Goal: Task Accomplishment & Management: Manage account settings

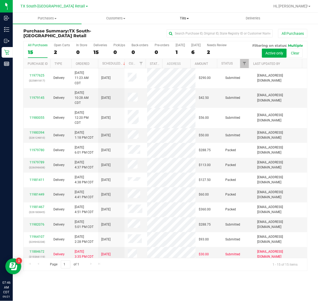
click at [183, 19] on span "Tills" at bounding box center [184, 18] width 68 height 5
click at [183, 32] on span "Manage tills" at bounding box center [168, 32] width 36 height 5
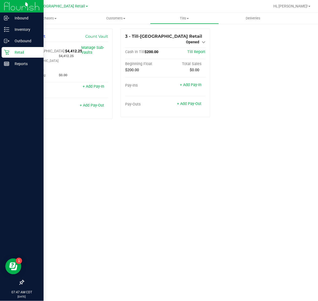
drag, startPoint x: 16, startPoint y: 53, endPoint x: 20, endPoint y: 55, distance: 4.5
click at [16, 53] on p "Retail" at bounding box center [25, 52] width 32 height 6
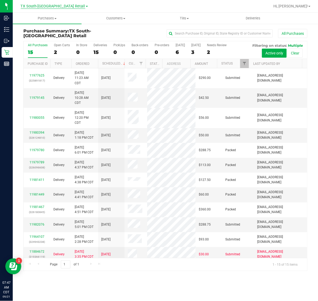
click at [47, 5] on span "TX South-[GEOGRAPHIC_DATA] Retail" at bounding box center [53, 6] width 64 height 5
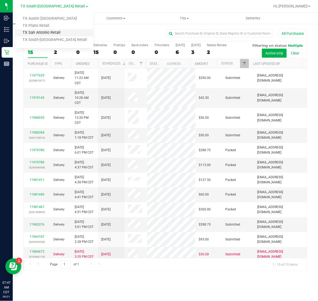
click at [51, 33] on link "TX San Antonio Retail" at bounding box center [53, 32] width 77 height 7
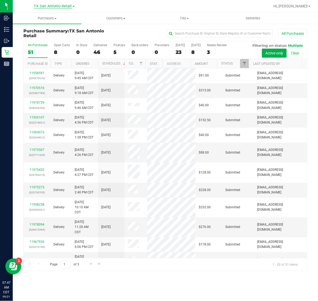
click at [52, 4] on span "TX San Antonio Retail" at bounding box center [53, 6] width 38 height 5
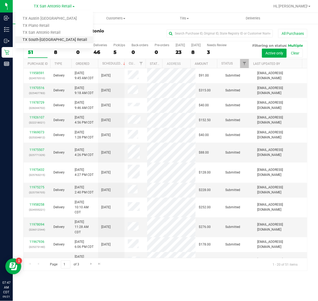
click at [53, 40] on link "TX South-[GEOGRAPHIC_DATA] Retail" at bounding box center [53, 39] width 77 height 7
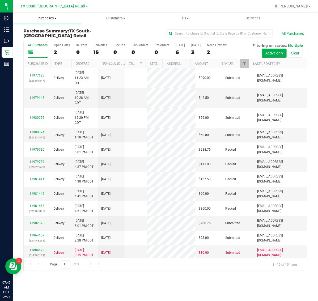
click at [50, 20] on span "Purchases" at bounding box center [47, 18] width 69 height 5
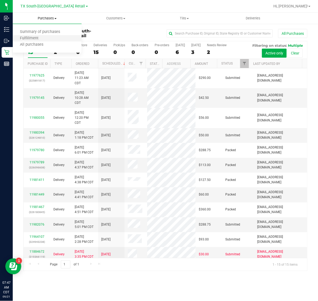
click at [55, 38] on li "Fulfillment" at bounding box center [47, 38] width 69 height 6
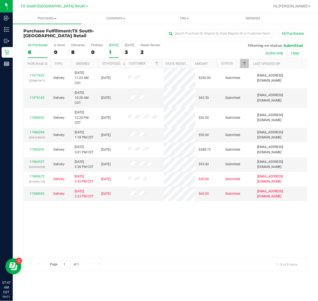
click at [113, 52] on div "1" at bounding box center [113, 52] width 9 height 6
click at [0, 0] on input "[DATE] 1" at bounding box center [0, 0] width 0 height 0
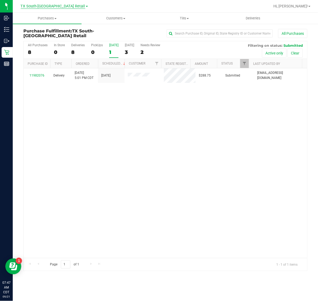
click at [40, 6] on span "TX South-[GEOGRAPHIC_DATA] Retail" at bounding box center [53, 6] width 64 height 5
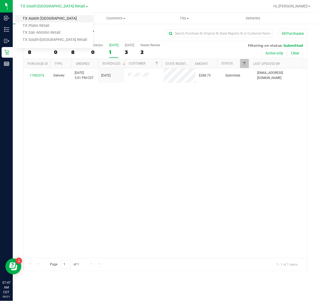
click at [45, 18] on link "TX Austin [GEOGRAPHIC_DATA]" at bounding box center [53, 18] width 77 height 7
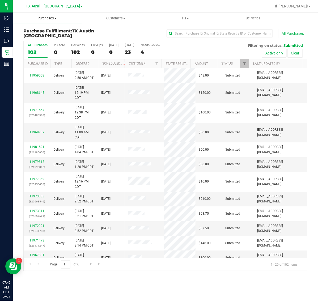
click at [49, 15] on uib-tab-heading "Purchases Summary of purchases Fulfillment All purchases" at bounding box center [47, 18] width 69 height 11
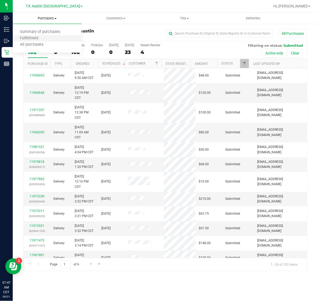
click at [52, 36] on li "Fulfillment" at bounding box center [47, 38] width 69 height 6
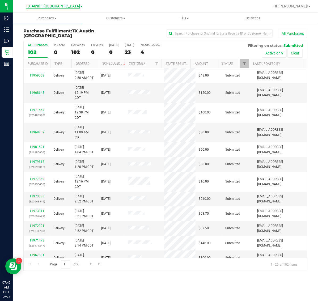
click at [49, 6] on span "TX Austin [GEOGRAPHIC_DATA]" at bounding box center [53, 6] width 54 height 5
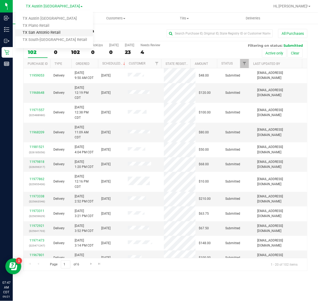
click at [52, 33] on link "TX San Antonio Retail" at bounding box center [53, 32] width 77 height 7
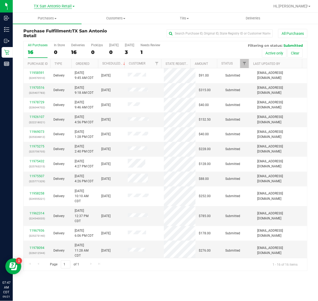
click at [55, 7] on span "TX San Antonio Retail" at bounding box center [53, 6] width 38 height 5
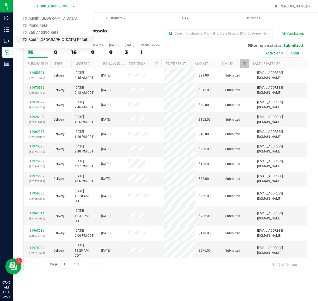
click at [58, 43] on link "TX South-[GEOGRAPHIC_DATA] Retail" at bounding box center [53, 39] width 77 height 7
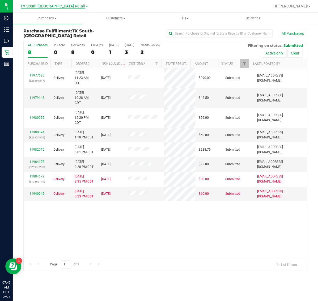
click at [58, 7] on span "TX South-[GEOGRAPHIC_DATA] Retail" at bounding box center [53, 6] width 64 height 5
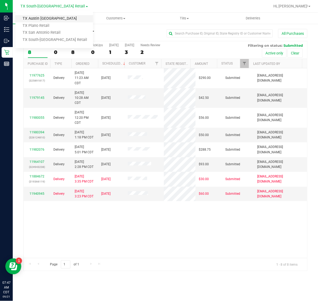
click at [52, 21] on link "TX Austin [GEOGRAPHIC_DATA]" at bounding box center [53, 18] width 77 height 7
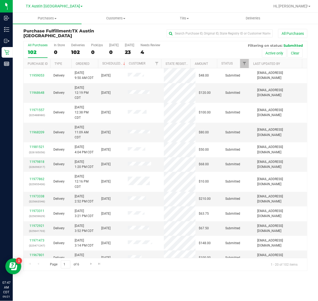
click at [52, 3] on div "[GEOGRAPHIC_DATA] [GEOGRAPHIC_DATA] [GEOGRAPHIC_DATA] [GEOGRAPHIC_DATA] [GEOGRA…" at bounding box center [54, 6] width 57 height 6
click at [54, 5] on span "TX Austin [GEOGRAPHIC_DATA]" at bounding box center [53, 6] width 54 height 5
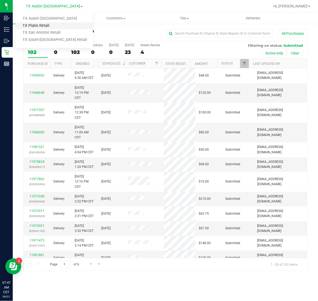
click at [56, 26] on link "TX Plano Retail" at bounding box center [53, 25] width 77 height 7
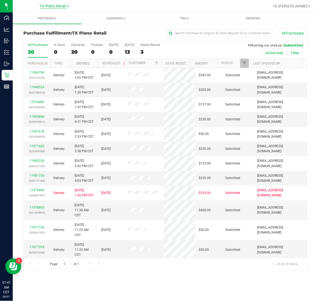
click at [55, 5] on span "TX Plano Retail" at bounding box center [53, 6] width 27 height 5
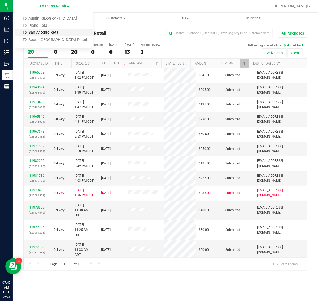
click at [54, 35] on link "TX San Antonio Retail" at bounding box center [53, 32] width 77 height 7
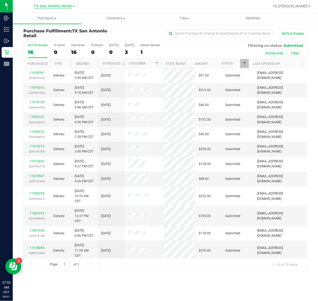
click at [47, 5] on span "TX San Antonio Retail" at bounding box center [53, 6] width 38 height 5
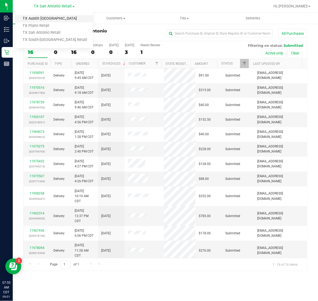
click at [47, 17] on link "TX Austin [GEOGRAPHIC_DATA]" at bounding box center [53, 18] width 77 height 7
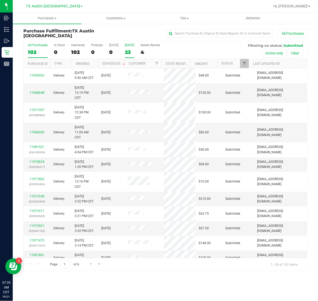
click at [129, 53] on div "23" at bounding box center [129, 52] width 9 height 6
click at [0, 0] on input "[DATE] 23" at bounding box center [0, 0] width 0 height 0
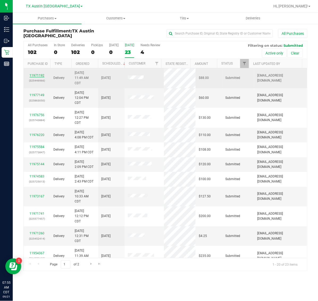
click at [39, 75] on link "11971192" at bounding box center [36, 76] width 15 height 4
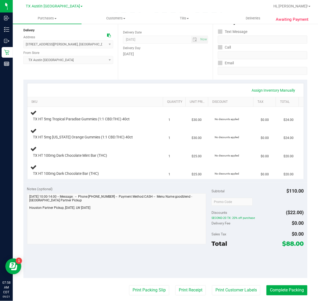
scroll to position [86, 0]
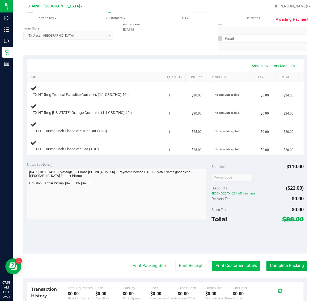
click at [225, 264] on button "Print Customer Labels" at bounding box center [236, 266] width 48 height 10
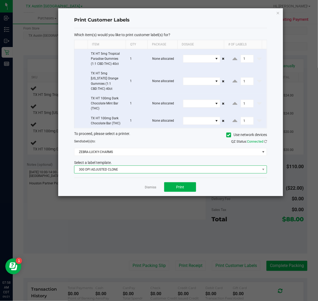
click at [149, 166] on span "300 DPI ADJUSTED CLONE" at bounding box center [167, 169] width 186 height 7
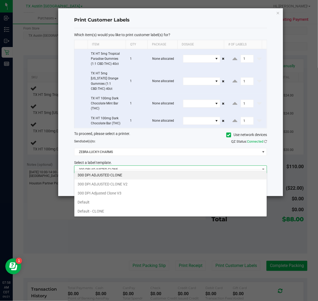
scroll to position [8, 193]
click at [138, 191] on li "300 DPI Adjusted Clone V3" at bounding box center [170, 192] width 192 height 9
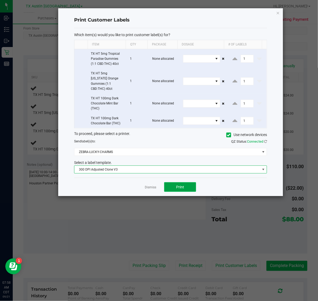
click at [190, 182] on button "Print" at bounding box center [180, 187] width 32 height 10
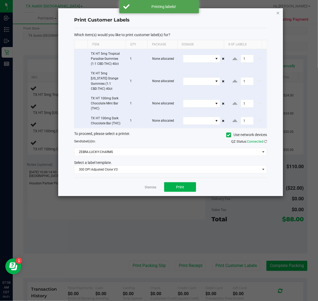
click at [278, 13] on icon "button" at bounding box center [278, 13] width 4 height 6
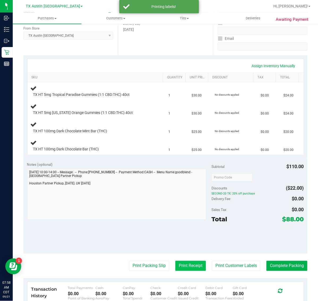
click at [183, 266] on button "Print Receipt" at bounding box center [190, 266] width 31 height 10
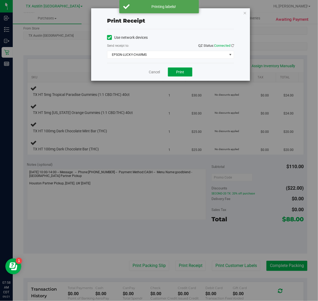
click at [182, 72] on span "Print" at bounding box center [180, 72] width 8 height 4
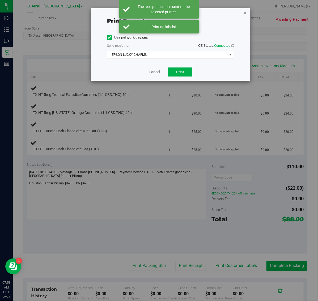
click at [246, 13] on icon "button" at bounding box center [245, 13] width 4 height 6
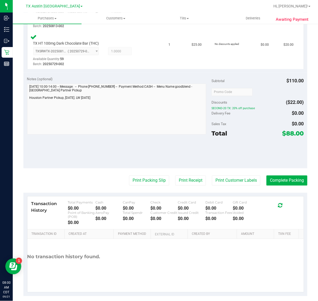
scroll to position [254, 0]
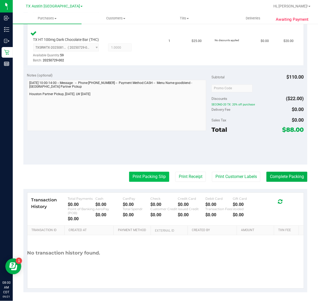
click at [146, 173] on button "Print Packing Slip" at bounding box center [149, 177] width 40 height 10
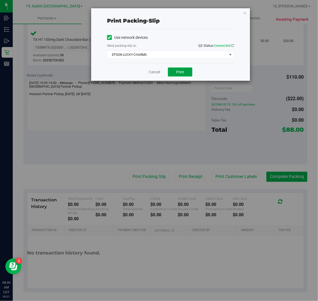
click at [175, 72] on button "Print" at bounding box center [180, 71] width 24 height 9
click at [246, 12] on icon "button" at bounding box center [245, 13] width 4 height 6
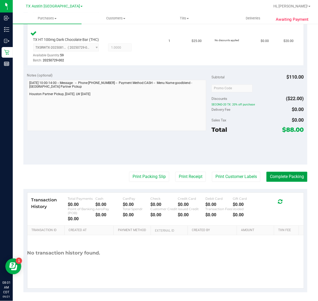
click at [291, 173] on button "Complete Packing" at bounding box center [286, 177] width 41 height 10
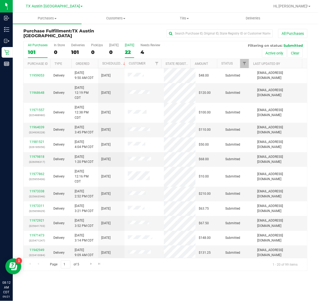
click at [134, 47] on div "[DATE]" at bounding box center [129, 45] width 9 height 4
click at [0, 0] on input "[DATE] 22" at bounding box center [0, 0] width 0 height 0
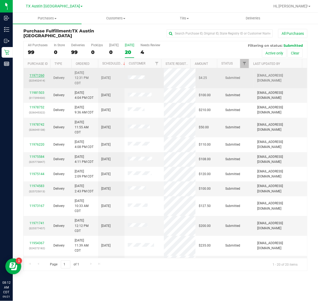
click at [40, 76] on link "11971260" at bounding box center [36, 76] width 15 height 4
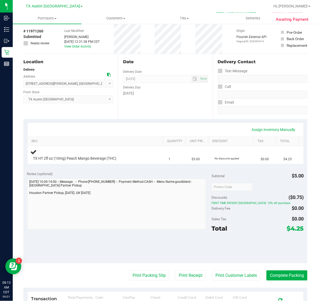
scroll to position [33, 0]
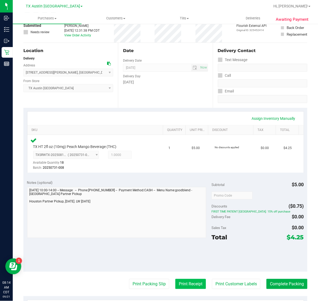
click at [185, 285] on button "Print Receipt" at bounding box center [190, 284] width 31 height 10
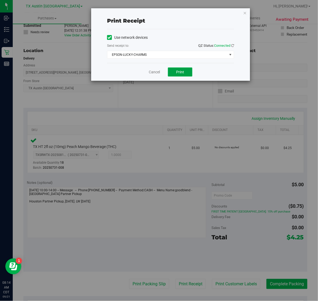
click at [175, 76] on button "Print" at bounding box center [180, 71] width 24 height 9
click at [246, 13] on icon "button" at bounding box center [245, 13] width 4 height 6
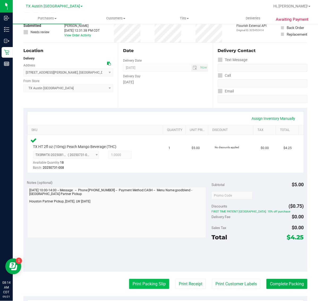
click at [135, 287] on button "Print Packing Slip" at bounding box center [149, 284] width 40 height 10
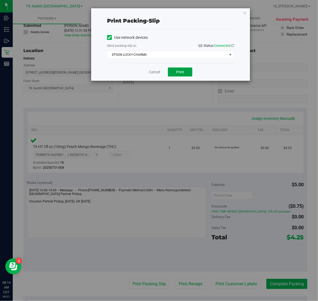
click at [182, 76] on button "Print" at bounding box center [180, 71] width 24 height 9
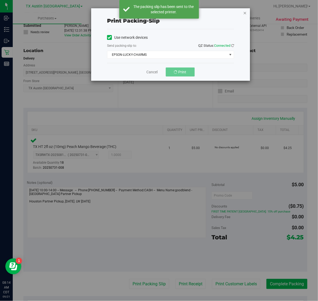
click at [245, 12] on icon "button" at bounding box center [245, 13] width 4 height 6
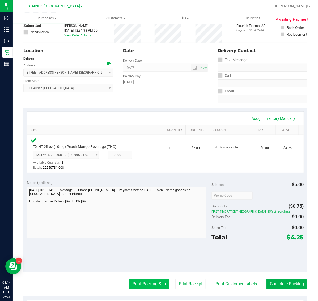
click at [149, 283] on button "Print Packing Slip" at bounding box center [149, 284] width 40 height 10
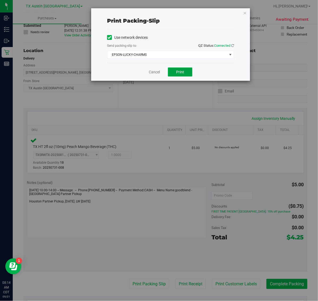
click at [184, 72] on button "Print" at bounding box center [180, 71] width 24 height 9
click at [244, 11] on icon "button" at bounding box center [245, 13] width 4 height 6
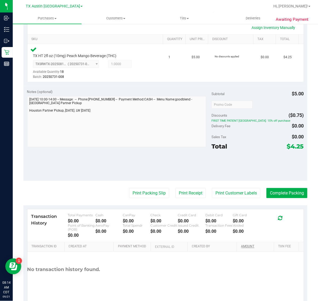
scroll to position [133, 0]
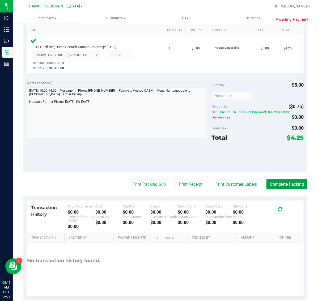
click at [283, 185] on button "Complete Packing" at bounding box center [286, 184] width 41 height 10
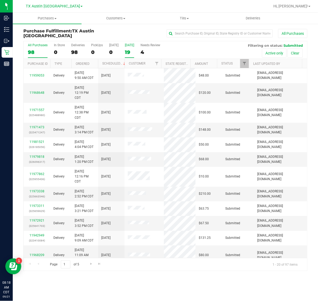
click at [131, 48] on label "[DATE] 19" at bounding box center [129, 50] width 9 height 15
click at [0, 0] on input "[DATE] 19" at bounding box center [0, 0] width 0 height 0
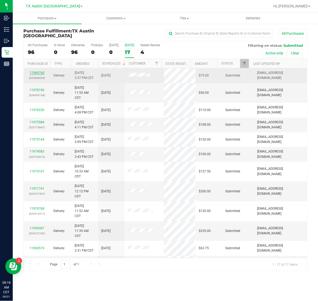
click at [36, 72] on link "11969760" at bounding box center [36, 73] width 15 height 4
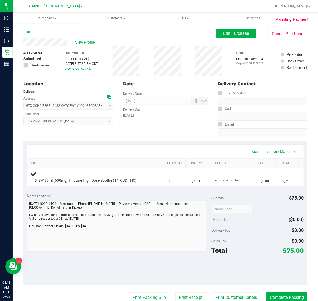
scroll to position [33, 0]
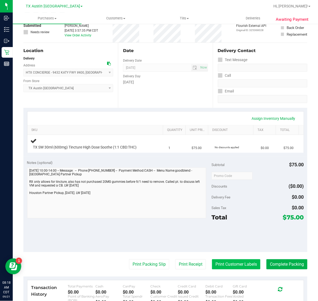
click at [237, 260] on button "Print Customer Labels" at bounding box center [236, 264] width 48 height 10
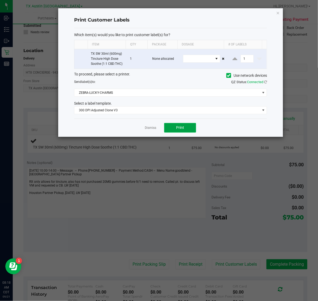
click at [186, 131] on button "Print" at bounding box center [180, 128] width 32 height 10
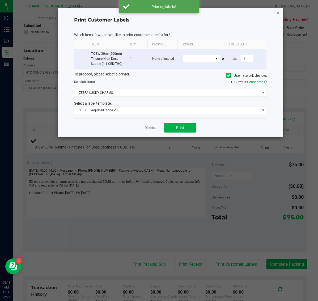
click at [278, 13] on icon "button" at bounding box center [278, 13] width 4 height 6
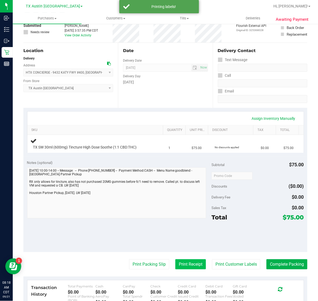
click at [182, 264] on button "Print Receipt" at bounding box center [190, 264] width 31 height 10
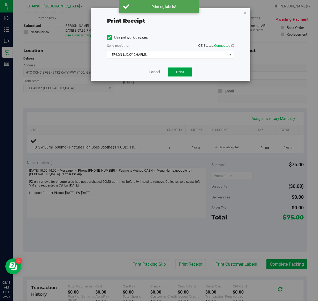
click at [179, 71] on span "Print" at bounding box center [180, 72] width 8 height 4
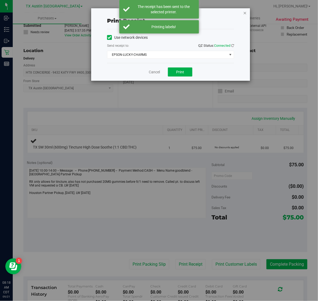
click at [245, 14] on icon "button" at bounding box center [245, 13] width 4 height 6
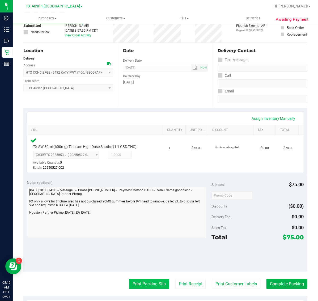
click at [158, 281] on button "Print Packing Slip" at bounding box center [149, 284] width 40 height 10
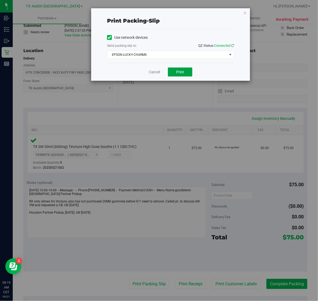
click at [181, 74] on span "Print" at bounding box center [180, 72] width 8 height 4
click at [245, 14] on icon "button" at bounding box center [245, 13] width 4 height 6
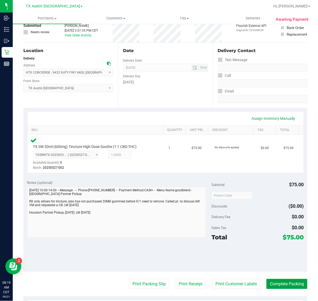
click at [287, 283] on button "Complete Packing" at bounding box center [286, 284] width 41 height 10
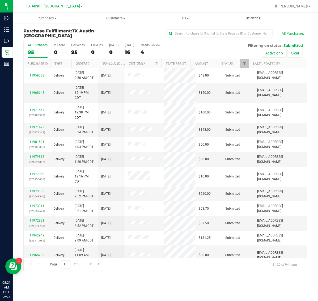
click at [254, 16] on span "Deliveries" at bounding box center [252, 18] width 29 height 5
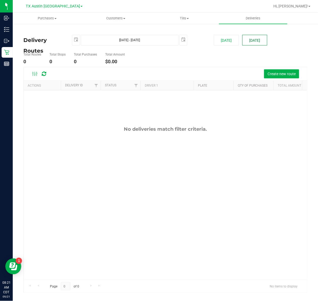
click at [255, 38] on button "[DATE]" at bounding box center [254, 40] width 25 height 11
type input "[DATE] - [DATE]"
type input "[DATE]"
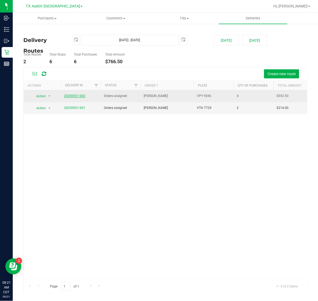
click at [78, 97] on link "20250921-002" at bounding box center [74, 96] width 21 height 4
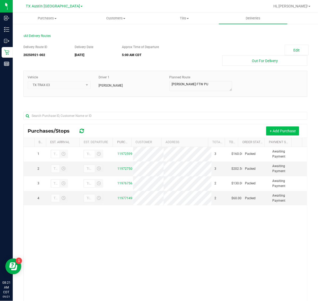
click at [280, 131] on button "+ Add Purchase" at bounding box center [282, 130] width 33 height 9
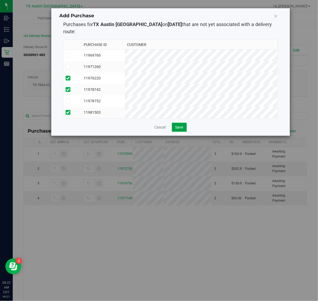
click at [182, 125] on span "Save" at bounding box center [179, 127] width 8 height 4
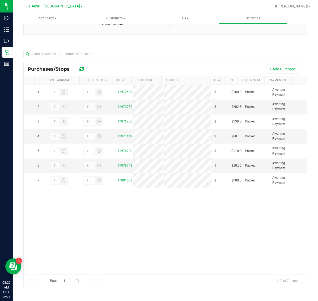
scroll to position [63, 0]
click at [251, 19] on span "Deliveries" at bounding box center [252, 18] width 29 height 5
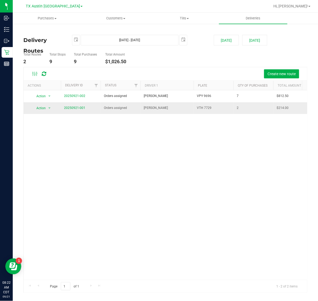
click at [71, 110] on span "20250921-001" at bounding box center [74, 107] width 21 height 5
click at [75, 106] on link "20250921-001" at bounding box center [74, 108] width 21 height 4
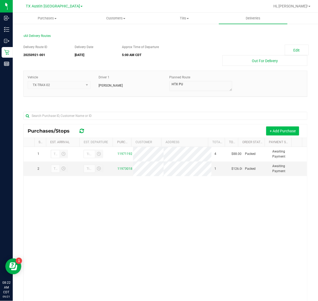
click at [273, 130] on button "+ Add Purchase" at bounding box center [282, 130] width 33 height 9
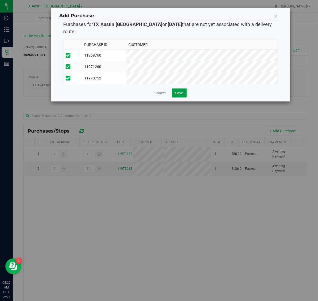
click at [184, 90] on button "Save" at bounding box center [179, 92] width 15 height 9
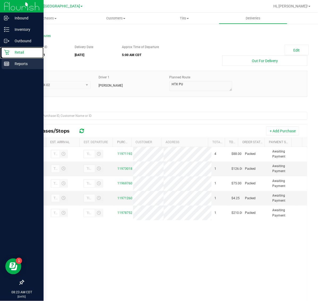
drag, startPoint x: 23, startPoint y: 52, endPoint x: 35, endPoint y: 59, distance: 13.0
click at [23, 52] on p "Retail" at bounding box center [25, 52] width 32 height 6
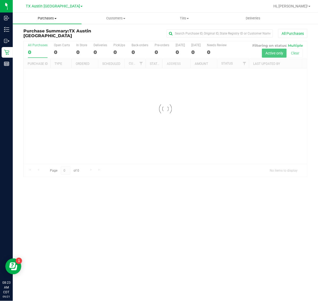
click at [49, 18] on span "Purchases" at bounding box center [47, 18] width 69 height 5
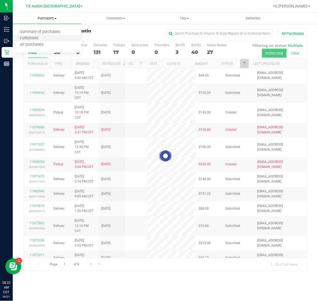
click at [48, 40] on li "Fulfillment" at bounding box center [47, 38] width 69 height 6
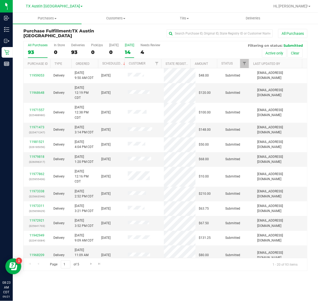
click at [132, 52] on div "14" at bounding box center [129, 52] width 9 height 6
click at [0, 0] on input "[DATE] 14" at bounding box center [0, 0] width 0 height 0
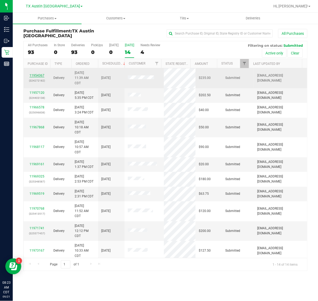
click at [37, 76] on link "11954367" at bounding box center [36, 76] width 15 height 4
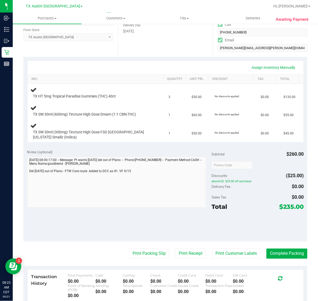
scroll to position [100, 0]
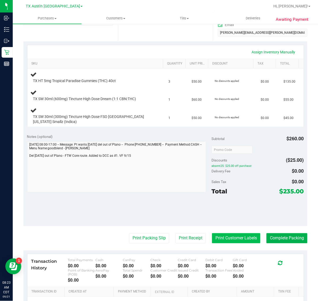
click at [223, 235] on button "Print Customer Labels" at bounding box center [236, 238] width 48 height 10
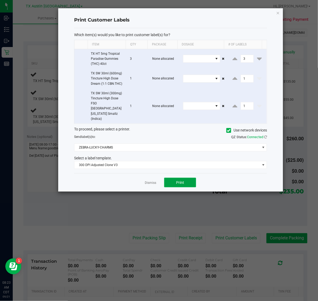
click at [174, 178] on button "Print" at bounding box center [180, 183] width 32 height 10
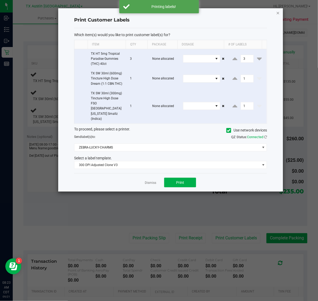
click at [277, 13] on icon "button" at bounding box center [278, 13] width 4 height 6
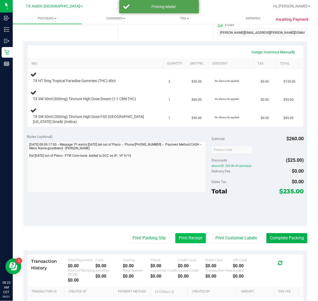
click at [186, 240] on button "Print Receipt" at bounding box center [190, 238] width 31 height 10
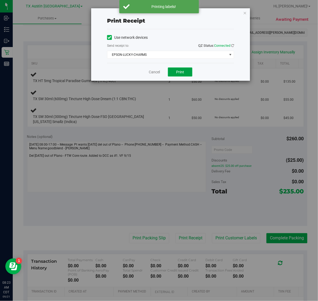
click at [184, 68] on button "Print" at bounding box center [180, 71] width 24 height 9
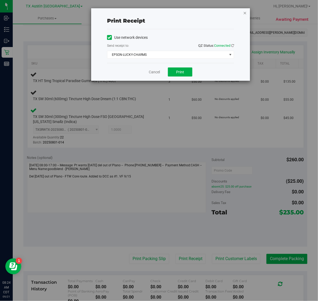
click at [245, 12] on icon "button" at bounding box center [245, 13] width 4 height 6
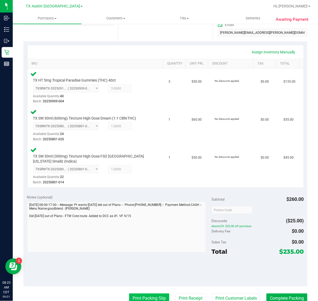
click at [143, 295] on button "Print Packing Slip" at bounding box center [149, 298] width 40 height 10
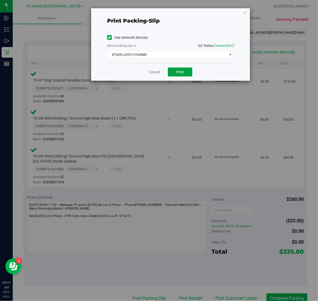
click at [176, 70] on button "Print" at bounding box center [180, 71] width 24 height 9
click at [245, 13] on icon "button" at bounding box center [245, 13] width 4 height 6
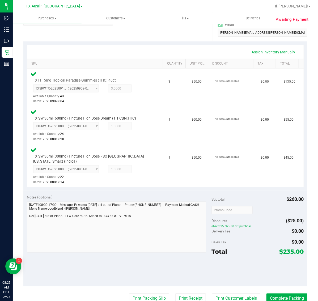
scroll to position [101, 0]
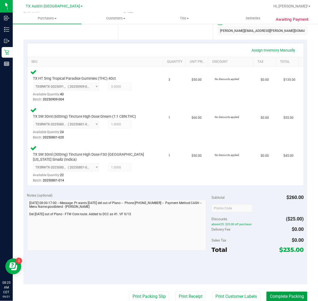
click at [282, 300] on button "Complete Packing" at bounding box center [286, 296] width 41 height 10
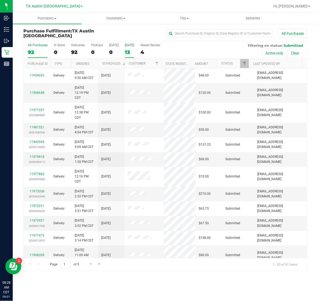
click at [134, 53] on div "13" at bounding box center [129, 52] width 9 height 6
click at [0, 0] on input "[DATE] 13" at bounding box center [0, 0] width 0 height 0
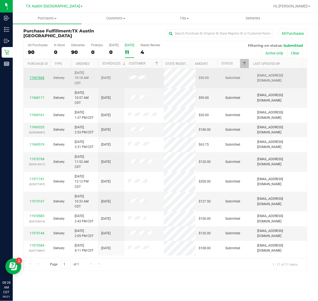
click at [35, 77] on link "11967868" at bounding box center [36, 78] width 15 height 4
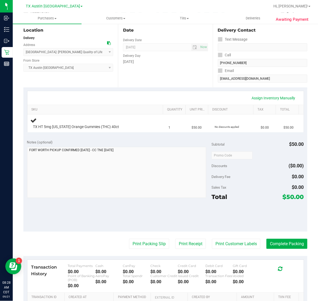
scroll to position [66, 0]
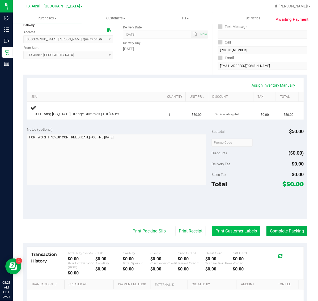
click at [238, 231] on button "Print Customer Labels" at bounding box center [236, 231] width 48 height 10
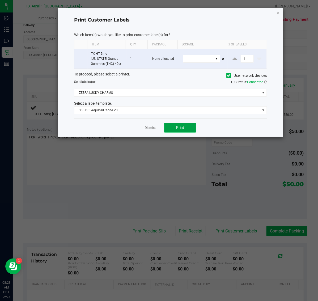
click at [179, 130] on span "Print" at bounding box center [180, 127] width 8 height 4
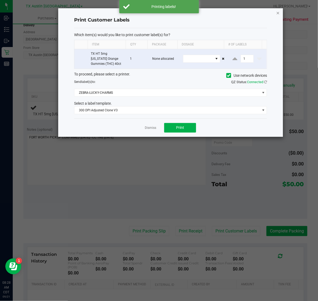
click at [279, 13] on icon "button" at bounding box center [278, 13] width 4 height 6
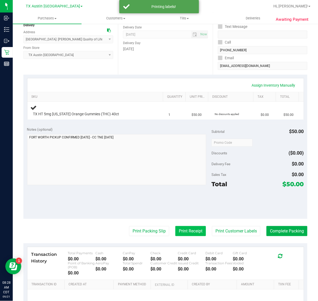
click at [188, 230] on button "Print Receipt" at bounding box center [190, 231] width 31 height 10
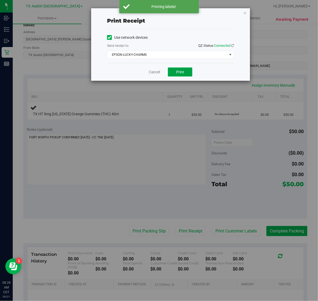
click at [178, 71] on span "Print" at bounding box center [180, 72] width 8 height 4
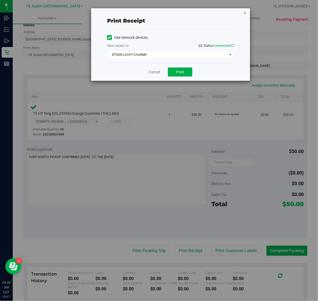
click at [245, 12] on icon "button" at bounding box center [245, 13] width 4 height 6
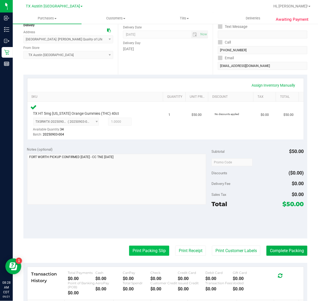
click at [150, 251] on button "Print Packing Slip" at bounding box center [149, 250] width 40 height 10
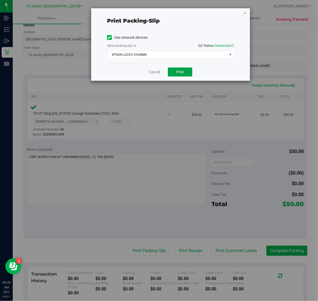
click at [185, 76] on button "Print" at bounding box center [180, 71] width 24 height 9
click at [244, 12] on icon "button" at bounding box center [245, 13] width 4 height 6
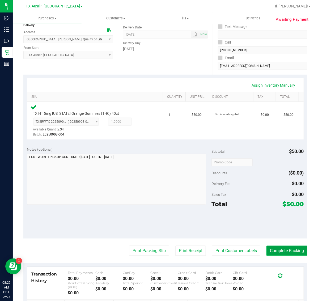
click at [287, 250] on button "Complete Packing" at bounding box center [286, 250] width 41 height 10
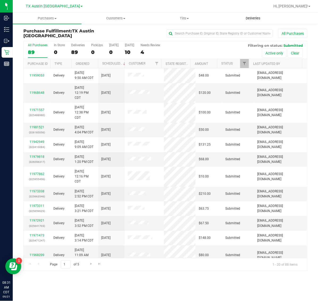
click at [251, 16] on span "Deliveries" at bounding box center [252, 18] width 29 height 5
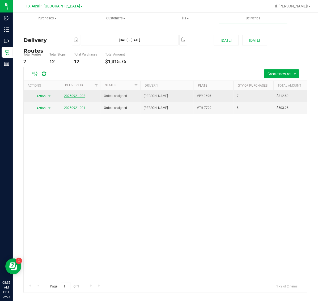
click at [75, 95] on link "20250921-002" at bounding box center [74, 96] width 21 height 4
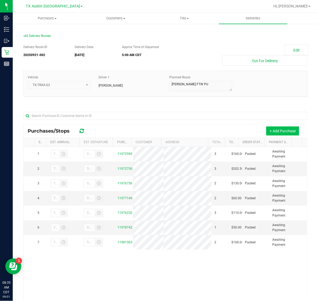
click at [267, 135] on button "+ Add Purchase" at bounding box center [282, 130] width 33 height 9
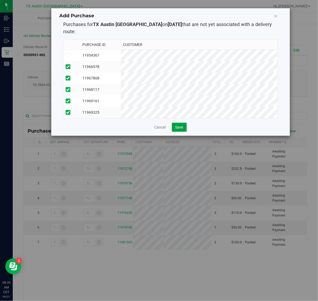
click at [179, 125] on span "Save" at bounding box center [179, 127] width 8 height 4
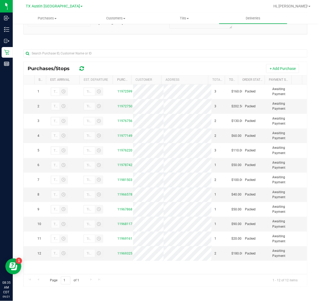
scroll to position [33, 0]
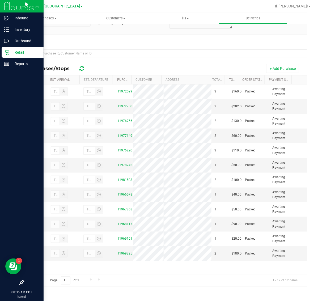
click at [14, 54] on p "Retail" at bounding box center [25, 52] width 32 height 6
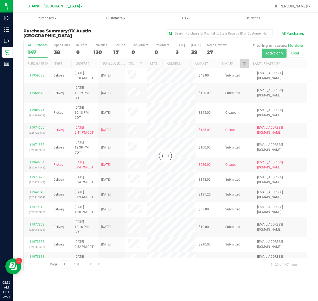
click at [244, 64] on div at bounding box center [165, 155] width 283 height 229
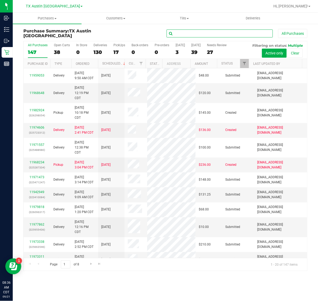
click at [244, 32] on input "text" at bounding box center [219, 33] width 106 height 8
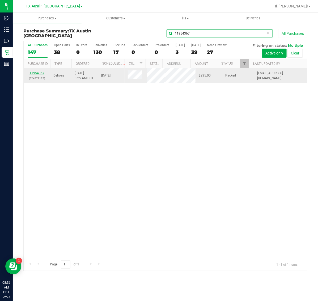
type input "11954367"
click at [37, 75] on link "11954367" at bounding box center [36, 73] width 15 height 4
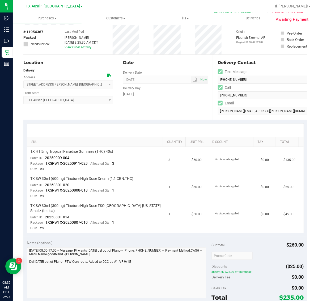
scroll to position [33, 0]
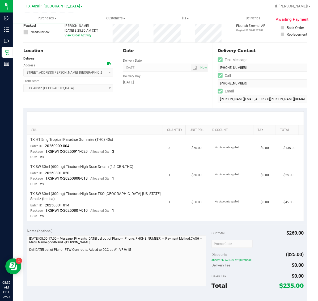
click at [82, 35] on link "View Order Activity" at bounding box center [77, 35] width 27 height 4
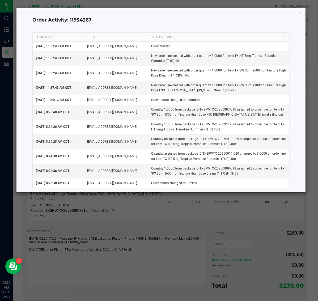
click at [299, 12] on icon "button" at bounding box center [301, 13] width 4 height 6
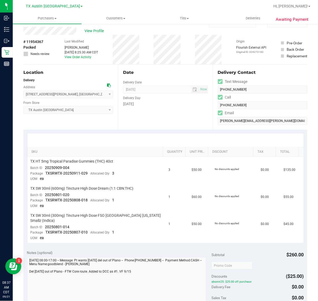
scroll to position [0, 0]
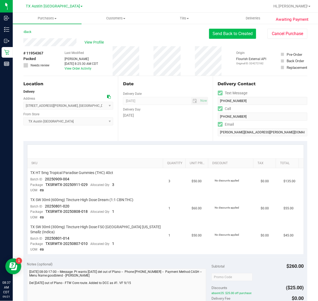
click at [238, 31] on button "Send Back to Created" at bounding box center [232, 34] width 47 height 10
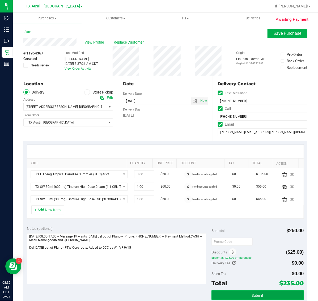
click at [261, 295] on button "Submit" at bounding box center [257, 295] width 92 height 10
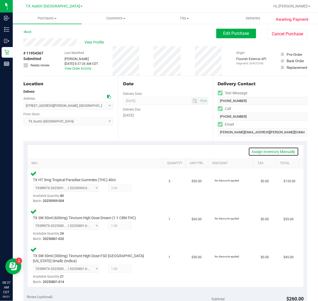
click at [274, 151] on link "Assign Inventory Manually" at bounding box center [273, 151] width 50 height 9
click at [140, 186] on icon at bounding box center [143, 189] width 6 height 6
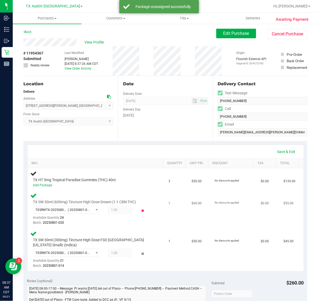
click at [140, 209] on icon at bounding box center [143, 210] width 6 height 6
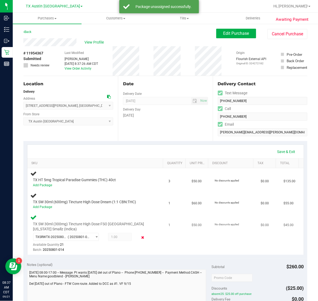
click at [140, 236] on icon at bounding box center [143, 237] width 6 height 6
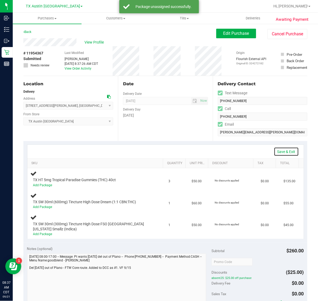
click at [282, 150] on link "Save & Exit" at bounding box center [286, 151] width 25 height 9
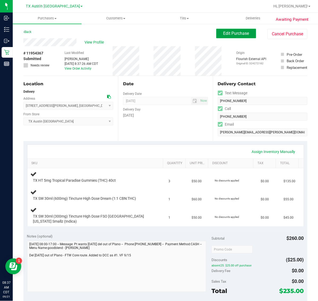
click at [228, 33] on span "Edit Purchase" at bounding box center [236, 33] width 26 height 5
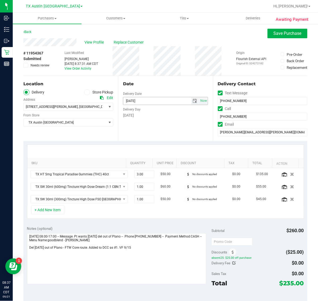
click at [193, 102] on span "select" at bounding box center [195, 101] width 4 height 4
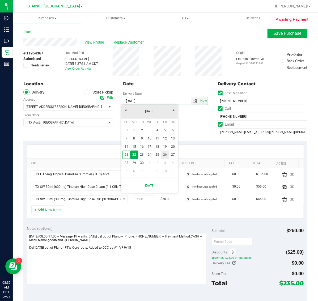
click at [164, 155] on link "26" at bounding box center [165, 154] width 8 height 8
type input "[DATE]"
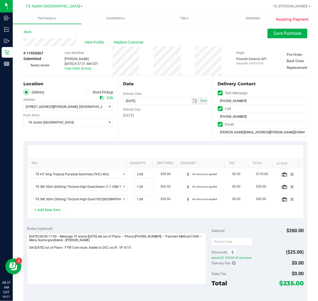
click at [87, 118] on div "[GEOGRAPHIC_DATA] [GEOGRAPHIC_DATA] [GEOGRAPHIC_DATA] Select Store [PERSON_NAME…" at bounding box center [68, 119] width 90 height 16
click at [86, 123] on span "TX Austin [GEOGRAPHIC_DATA]" at bounding box center [65, 122] width 83 height 7
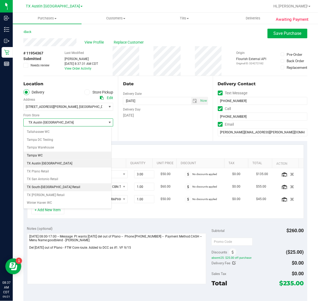
scroll to position [393, 0]
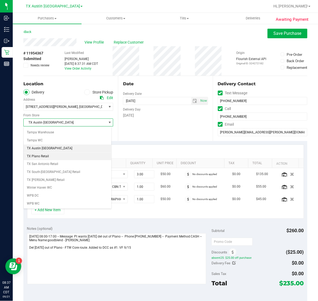
click at [75, 154] on li "TX Plano Retail" at bounding box center [68, 156] width 88 height 8
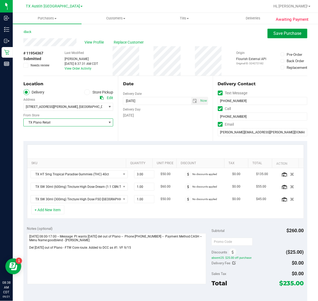
click at [285, 35] on span "Save Purchase" at bounding box center [287, 33] width 28 height 5
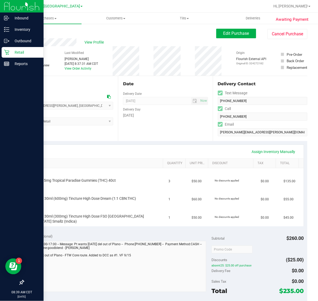
click at [7, 48] on div "Retail" at bounding box center [23, 52] width 42 height 11
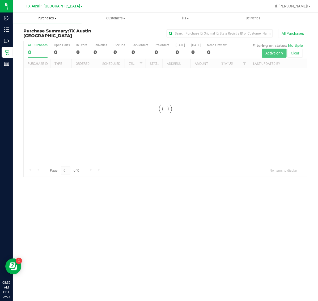
click at [48, 18] on span "Purchases" at bounding box center [47, 18] width 69 height 5
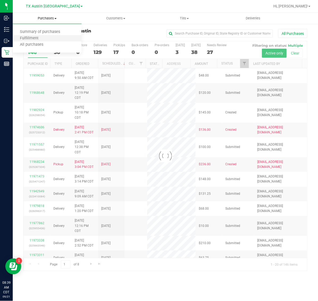
click at [51, 39] on li "Fulfillment" at bounding box center [47, 38] width 69 height 6
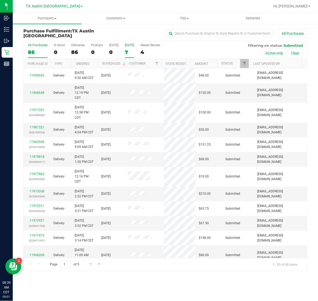
click at [132, 52] on div "7" at bounding box center [129, 52] width 9 height 6
click at [0, 0] on input "[DATE] 7" at bounding box center [0, 0] width 0 height 0
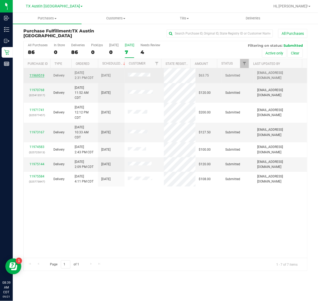
click at [41, 76] on link "11969519" at bounding box center [36, 76] width 15 height 4
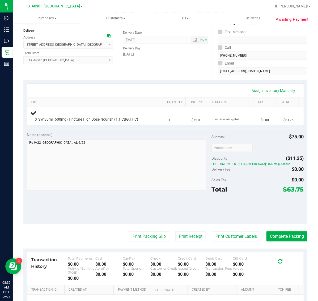
scroll to position [66, 0]
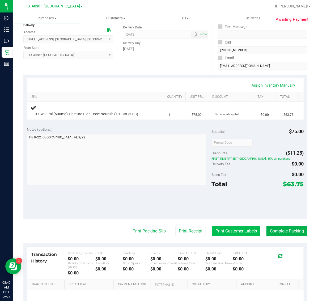
click at [229, 231] on button "Print Customer Labels" at bounding box center [236, 231] width 48 height 10
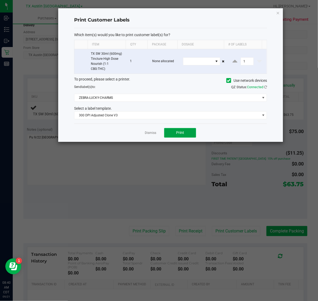
click at [179, 134] on span "Print" at bounding box center [180, 132] width 8 height 4
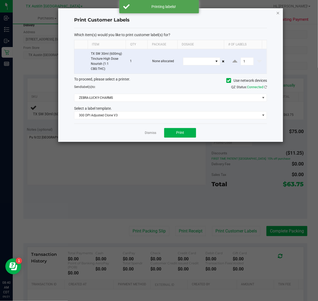
click at [276, 14] on icon "button" at bounding box center [278, 13] width 4 height 6
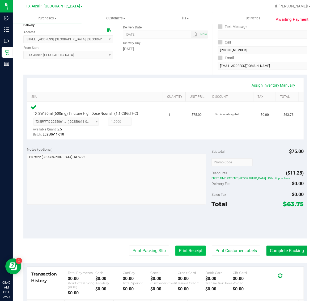
click at [185, 250] on button "Print Receipt" at bounding box center [190, 250] width 31 height 10
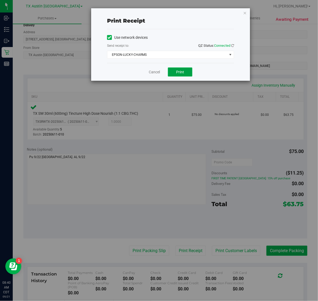
click at [170, 74] on button "Print" at bounding box center [180, 71] width 24 height 9
click at [245, 11] on icon "button" at bounding box center [245, 13] width 4 height 6
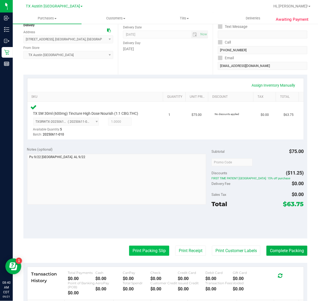
click at [141, 251] on button "Print Packing Slip" at bounding box center [149, 250] width 40 height 10
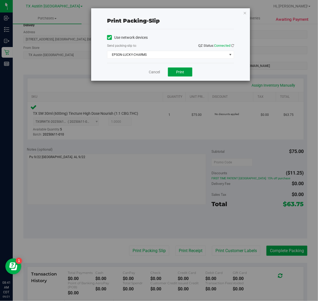
click at [188, 74] on button "Print" at bounding box center [180, 71] width 24 height 9
click at [245, 12] on icon "button" at bounding box center [245, 13] width 4 height 6
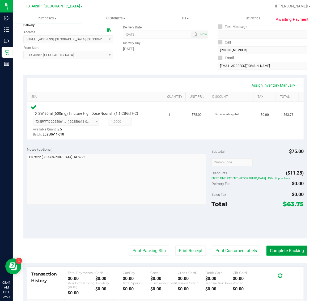
click at [295, 247] on button "Complete Packing" at bounding box center [286, 250] width 41 height 10
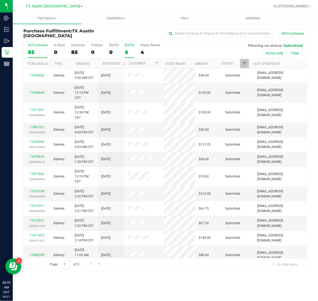
click at [129, 47] on div "[DATE]" at bounding box center [129, 45] width 9 height 4
click at [0, 0] on input "[DATE] 6" at bounding box center [0, 0] width 0 height 0
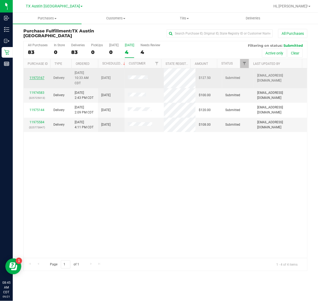
click at [37, 78] on link "11973167" at bounding box center [36, 78] width 15 height 4
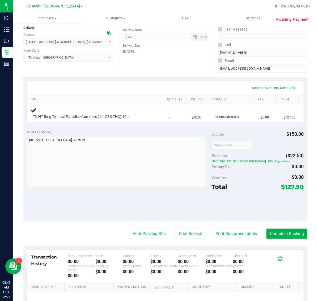
scroll to position [66, 0]
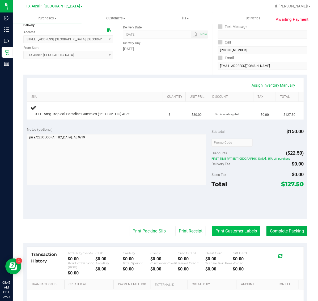
click at [231, 231] on button "Print Customer Labels" at bounding box center [236, 231] width 48 height 10
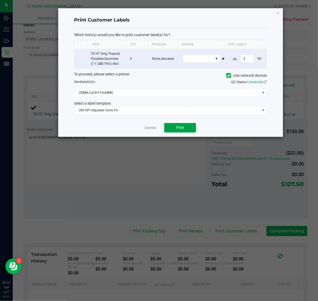
click at [183, 127] on span "Print" at bounding box center [180, 127] width 8 height 4
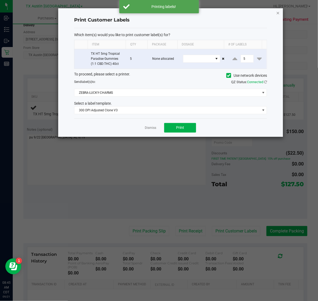
click at [278, 14] on icon "button" at bounding box center [278, 13] width 4 height 6
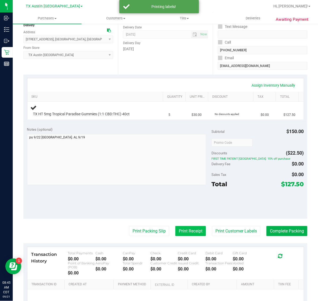
click at [187, 229] on button "Print Receipt" at bounding box center [190, 231] width 31 height 10
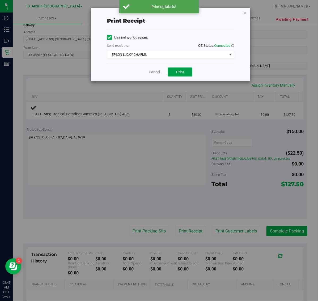
click at [183, 69] on button "Print" at bounding box center [180, 71] width 24 height 9
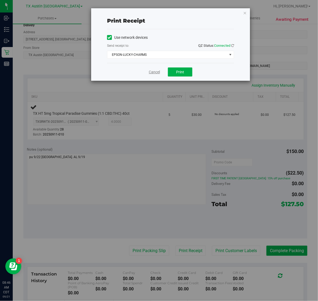
click at [150, 74] on link "Cancel" at bounding box center [154, 72] width 11 height 6
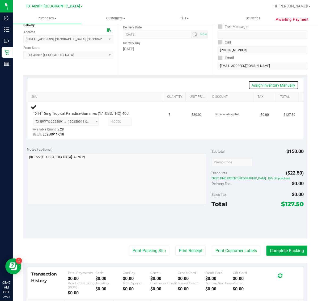
click at [287, 86] on link "Assign Inventory Manually" at bounding box center [273, 85] width 50 height 9
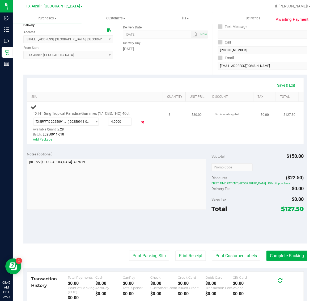
click at [140, 121] on icon at bounding box center [143, 122] width 6 height 6
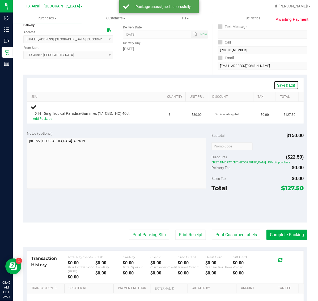
click at [285, 86] on link "Save & Exit" at bounding box center [286, 85] width 25 height 9
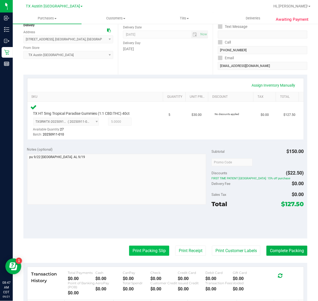
click at [151, 248] on button "Print Packing Slip" at bounding box center [149, 250] width 40 height 10
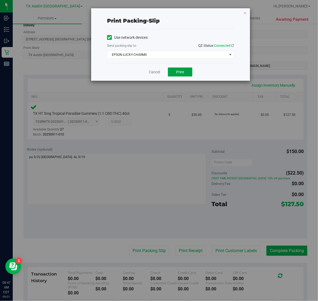
click at [182, 73] on span "Print" at bounding box center [180, 72] width 8 height 4
click at [243, 14] on icon "button" at bounding box center [245, 13] width 4 height 6
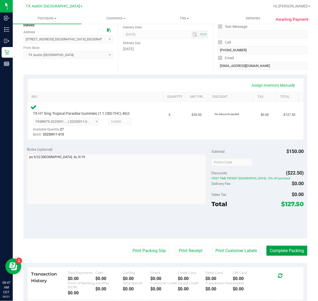
click at [277, 251] on button "Complete Packing" at bounding box center [286, 250] width 41 height 10
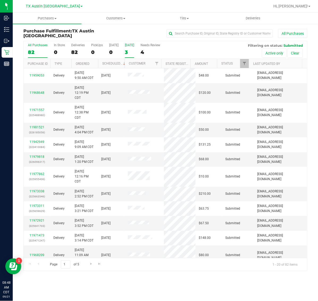
click at [127, 48] on label "[DATE] 3" at bounding box center [129, 50] width 9 height 15
click at [0, 0] on input "[DATE] 3" at bounding box center [0, 0] width 0 height 0
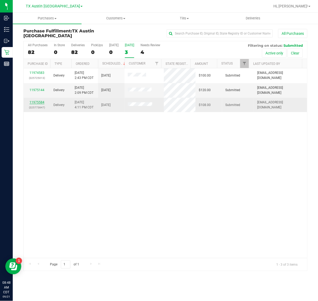
click at [40, 103] on link "11975584" at bounding box center [36, 102] width 15 height 4
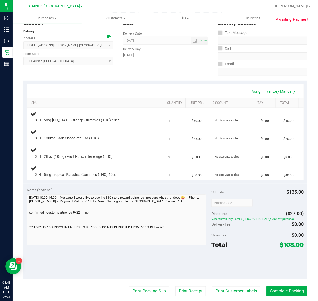
scroll to position [66, 0]
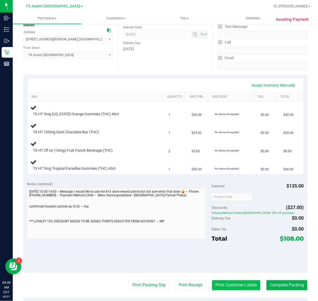
click at [236, 286] on button "Print Customer Labels" at bounding box center [236, 285] width 48 height 10
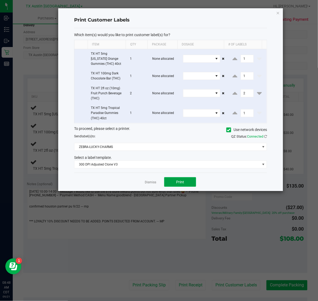
click at [187, 184] on button "Print" at bounding box center [180, 182] width 32 height 10
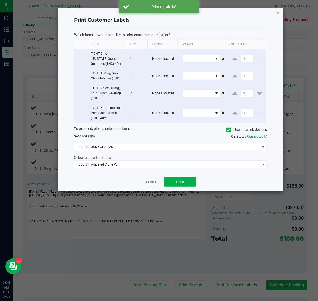
click at [275, 11] on div "Print Customer Labels Which item(s) would you like to print customer label(s) f…" at bounding box center [170, 99] width 225 height 183
click at [276, 11] on icon "button" at bounding box center [278, 13] width 4 height 6
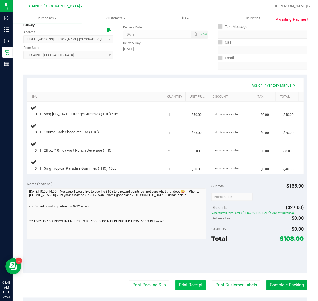
click at [189, 283] on button "Print Receipt" at bounding box center [190, 285] width 31 height 10
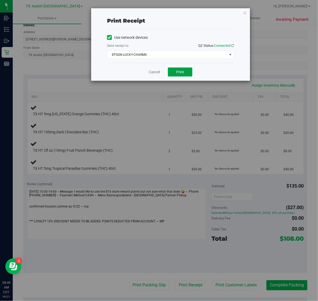
click at [177, 73] on span "Print" at bounding box center [180, 72] width 8 height 4
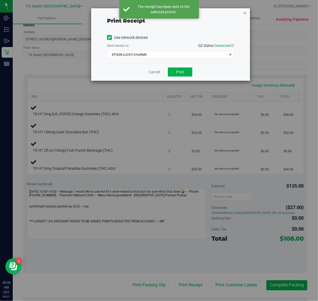
click at [244, 10] on icon "button" at bounding box center [245, 13] width 4 height 6
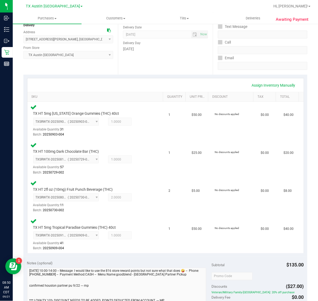
click at [158, 260] on div "Notes (optional)" at bounding box center [119, 262] width 184 height 5
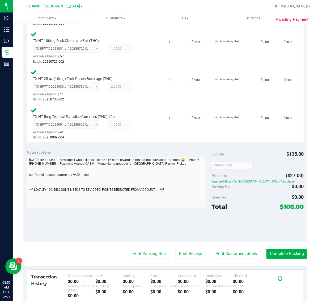
scroll to position [179, 0]
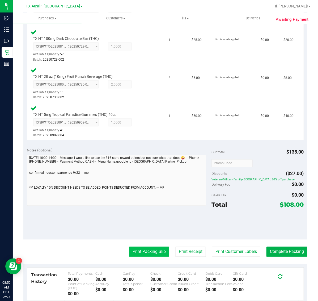
click at [148, 254] on button "Print Packing Slip" at bounding box center [149, 252] width 40 height 10
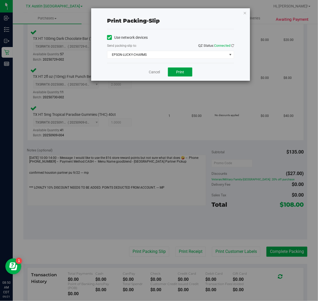
click at [176, 72] on span "Print" at bounding box center [180, 72] width 8 height 4
click at [243, 11] on icon "button" at bounding box center [245, 13] width 4 height 6
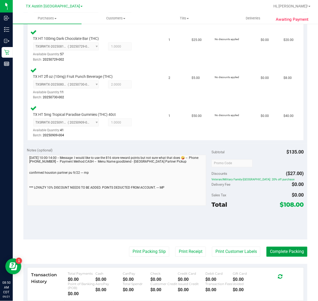
click at [283, 253] on button "Complete Packing" at bounding box center [286, 252] width 41 height 10
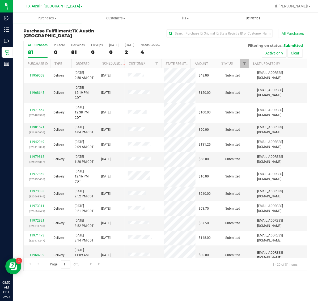
click at [250, 23] on link "Deliveries" at bounding box center [253, 18] width 69 height 11
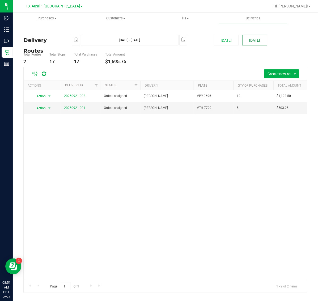
click at [252, 43] on button "[DATE]" at bounding box center [254, 40] width 25 height 11
click at [79, 109] on link "20250921-001" at bounding box center [74, 108] width 21 height 4
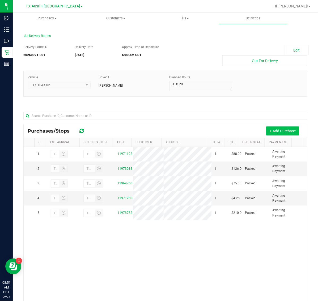
click at [269, 129] on button "+ Add Purchase" at bounding box center [282, 130] width 33 height 9
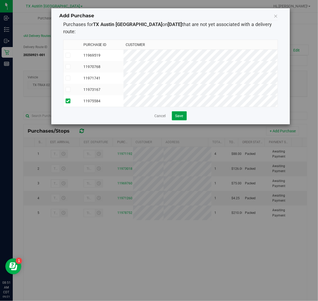
click at [180, 114] on span "Save" at bounding box center [179, 116] width 8 height 4
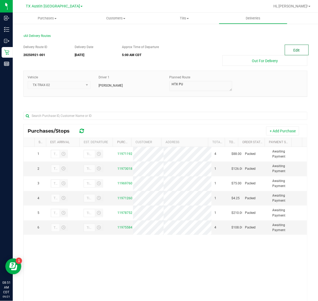
click at [293, 50] on button "Edit" at bounding box center [297, 50] width 24 height 11
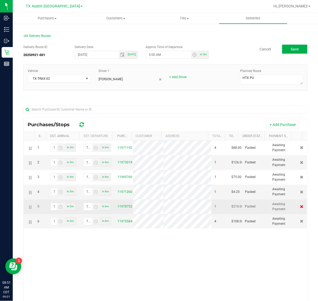
click at [300, 208] on icon at bounding box center [301, 206] width 3 height 3
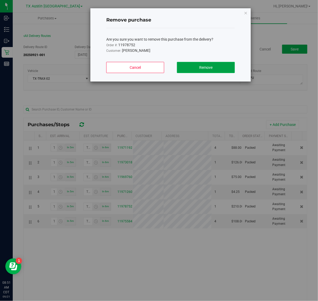
click at [218, 67] on button "Remove" at bounding box center [206, 67] width 58 height 11
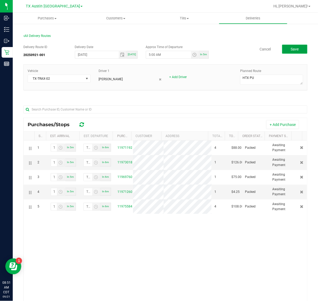
click at [285, 46] on button "Save" at bounding box center [294, 49] width 25 height 9
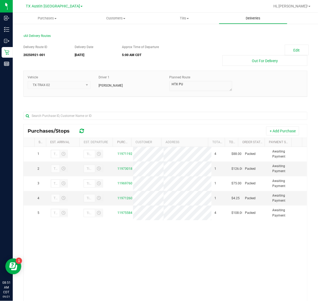
click at [255, 19] on span "Deliveries" at bounding box center [252, 18] width 29 height 5
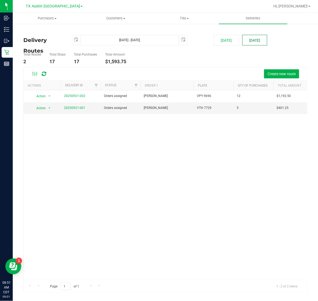
click at [253, 40] on button "[DATE]" at bounding box center [254, 40] width 25 height 11
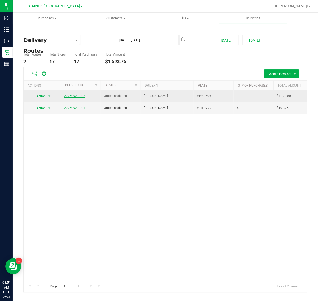
click at [73, 96] on link "20250921-002" at bounding box center [74, 96] width 21 height 4
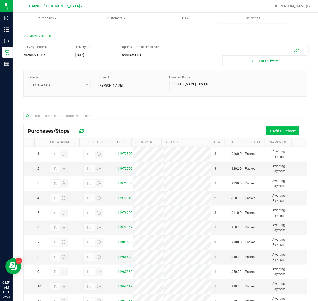
click at [284, 132] on button "+ Add Purchase" at bounding box center [282, 130] width 33 height 9
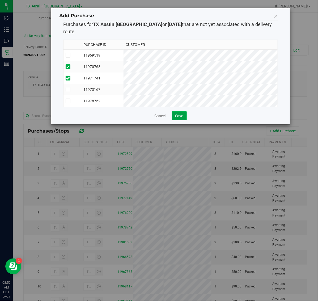
click at [177, 114] on span "Save" at bounding box center [179, 116] width 8 height 4
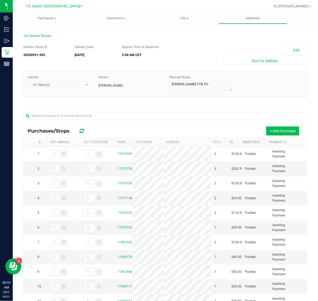
click at [272, 133] on button "+ Add Purchase" at bounding box center [282, 130] width 33 height 9
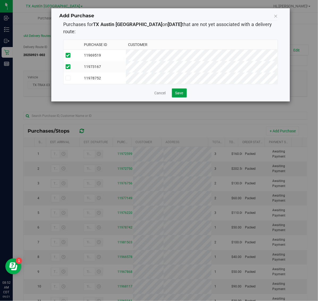
click at [179, 92] on span "Save" at bounding box center [179, 93] width 8 height 4
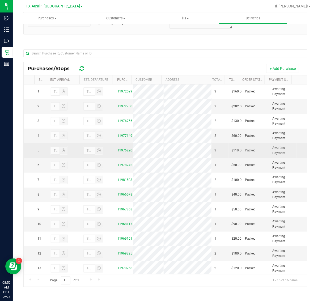
scroll to position [92, 0]
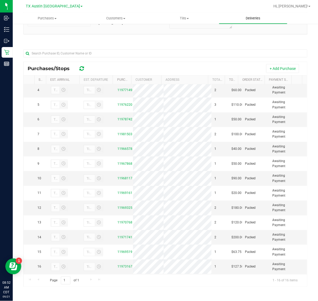
click at [251, 13] on uib-tab-heading "Deliveries" at bounding box center [253, 18] width 68 height 11
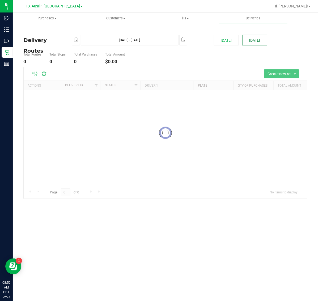
click at [252, 35] on div "Purchases Summary of purchases Fulfillment All purchases Customers All customer…" at bounding box center [165, 157] width 305 height 288
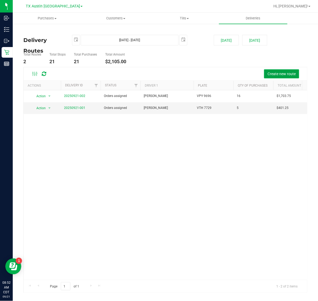
click at [277, 72] on span "Create new route" at bounding box center [281, 74] width 28 height 4
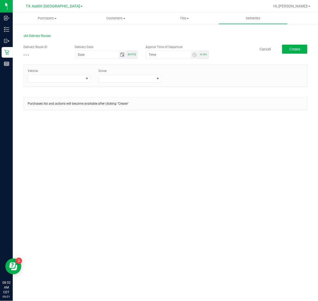
click at [124, 54] on span "Toggle calendar" at bounding box center [122, 55] width 4 height 4
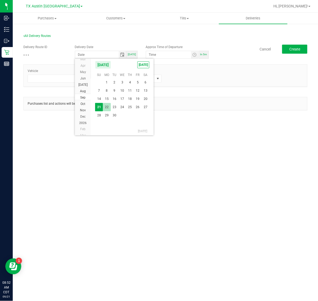
click at [107, 106] on span "22" at bounding box center [107, 107] width 8 height 8
type input "[DATE]"
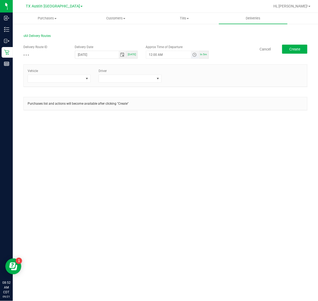
click at [194, 56] on span "Toggle time list" at bounding box center [194, 55] width 4 height 4
click at [156, 114] on span "5" at bounding box center [157, 114] width 2 height 4
click at [188, 113] on span "AM" at bounding box center [190, 114] width 5 height 4
click at [186, 158] on button "Set" at bounding box center [185, 158] width 20 height 12
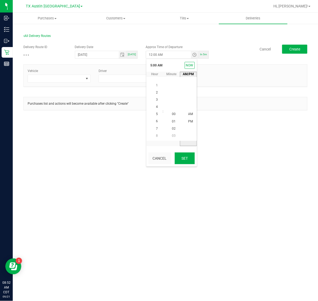
type input "5:00 AM"
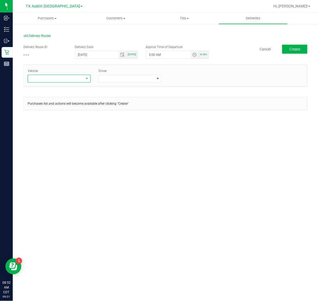
click at [52, 79] on span at bounding box center [56, 78] width 56 height 7
click at [76, 78] on span at bounding box center [56, 78] width 56 height 7
type input "02"
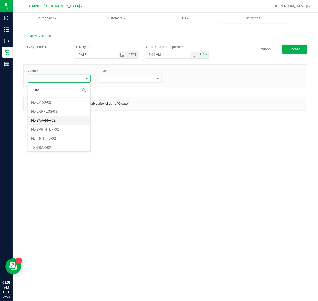
scroll to position [11, 0]
click at [61, 145] on li "TX-TRAX-02" at bounding box center [59, 145] width 62 height 9
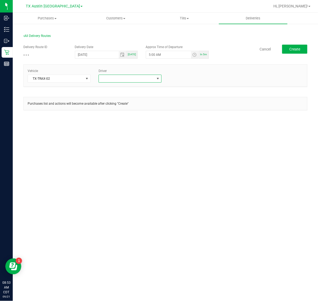
click at [131, 79] on span at bounding box center [127, 78] width 56 height 7
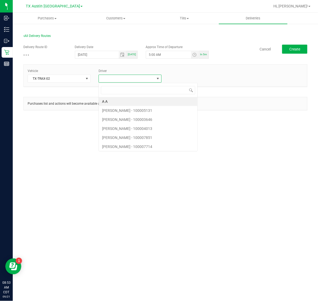
scroll to position [8, 63]
type input "ace"
click at [120, 100] on li "[PERSON_NAME]" at bounding box center [130, 101] width 62 height 9
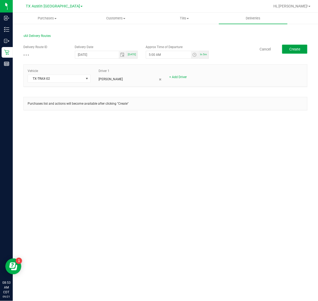
click at [287, 45] on button "Create" at bounding box center [294, 49] width 25 height 9
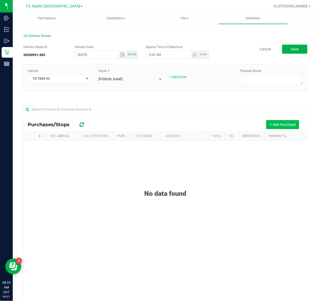
click at [271, 125] on button "+ Add Purchase" at bounding box center [282, 124] width 33 height 9
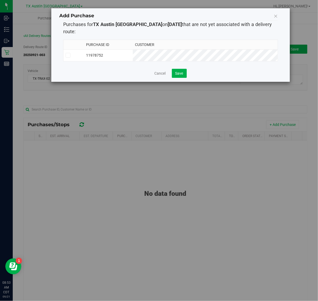
click at [133, 49] on td "11978752" at bounding box center [108, 55] width 49 height 12
click at [178, 71] on span "Save" at bounding box center [179, 73] width 8 height 4
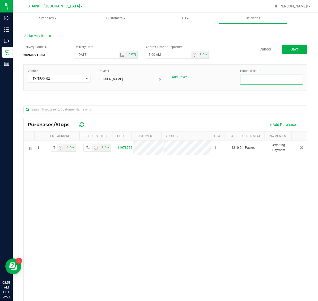
click at [276, 81] on textarea at bounding box center [271, 80] width 63 height 10
type textarea "HTX Next Day"
click at [293, 48] on span "Save" at bounding box center [294, 49] width 8 height 4
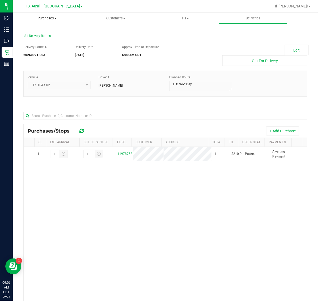
click at [49, 20] on span "Purchases" at bounding box center [47, 18] width 69 height 5
click at [50, 37] on li "Fulfillment" at bounding box center [47, 38] width 69 height 6
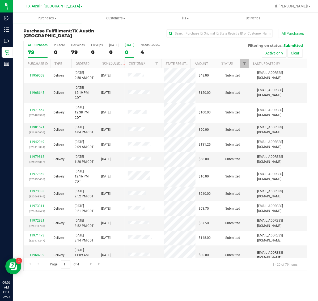
click at [129, 45] on div "[DATE]" at bounding box center [129, 45] width 9 height 4
click at [0, 0] on input "[DATE] 0" at bounding box center [0, 0] width 0 height 0
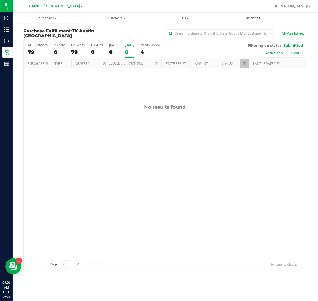
click at [255, 16] on span "Deliveries" at bounding box center [252, 18] width 29 height 5
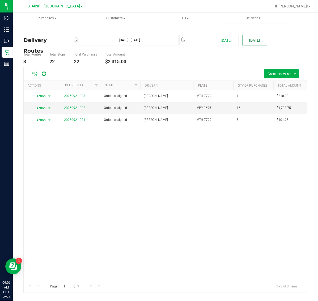
click at [257, 42] on button "[DATE]" at bounding box center [254, 40] width 25 height 11
click at [80, 107] on link "20250921-002" at bounding box center [74, 108] width 21 height 4
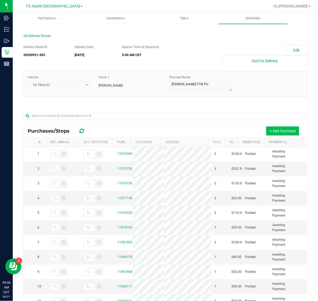
click at [281, 131] on button "+ Add Purchase" at bounding box center [282, 130] width 33 height 9
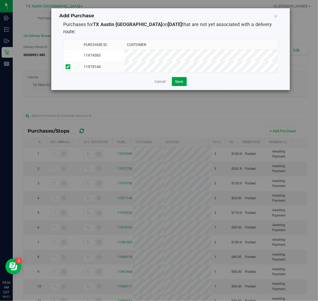
click at [179, 79] on span "Save" at bounding box center [179, 81] width 8 height 4
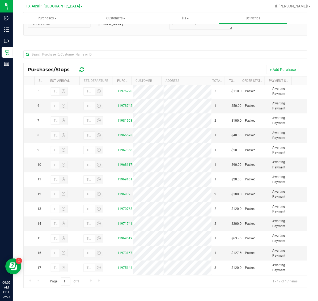
scroll to position [63, 0]
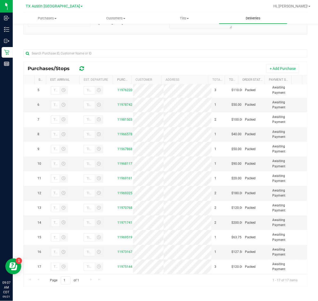
click at [253, 17] on span "Deliveries" at bounding box center [252, 18] width 29 height 5
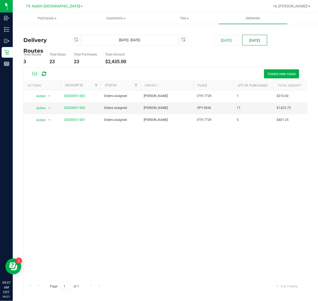
click at [257, 44] on button "[DATE]" at bounding box center [254, 40] width 25 height 11
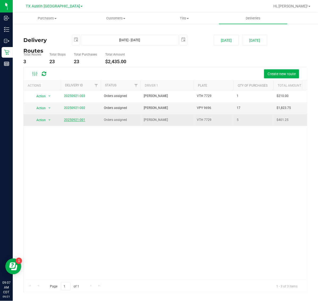
click at [68, 121] on link "20250921-001" at bounding box center [74, 120] width 21 height 4
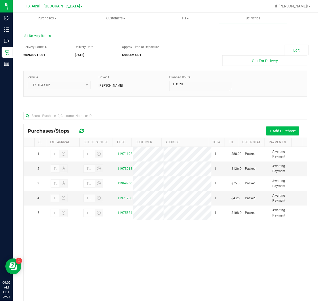
click at [270, 132] on button "+ Add Purchase" at bounding box center [282, 130] width 33 height 9
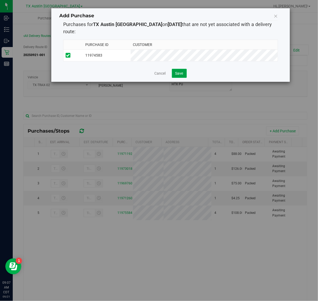
click at [179, 72] on button "Save" at bounding box center [179, 73] width 15 height 9
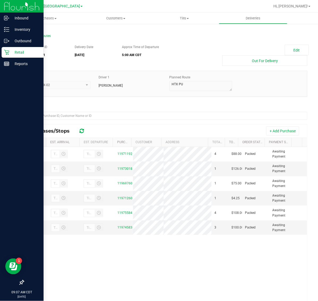
click at [16, 55] on p "Retail" at bounding box center [25, 52] width 32 height 6
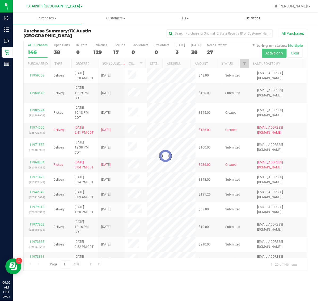
click at [249, 19] on span "Deliveries" at bounding box center [252, 18] width 29 height 5
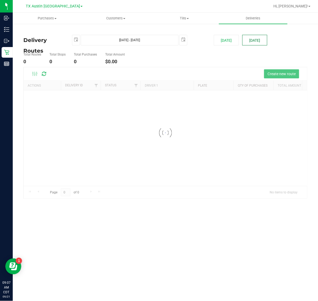
click at [254, 39] on button "[DATE]" at bounding box center [254, 40] width 25 height 11
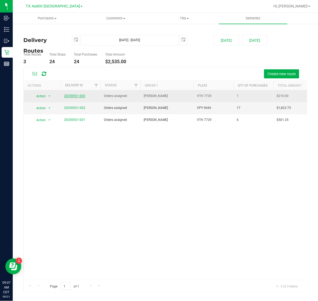
click at [77, 97] on link "20250921-003" at bounding box center [74, 96] width 21 height 4
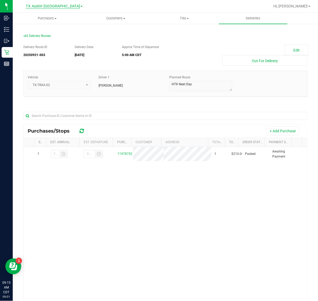
click at [50, 4] on span "TX Austin [GEOGRAPHIC_DATA]" at bounding box center [53, 6] width 54 height 5
click at [49, 40] on link "TX South-[GEOGRAPHIC_DATA] Retail" at bounding box center [53, 39] width 77 height 7
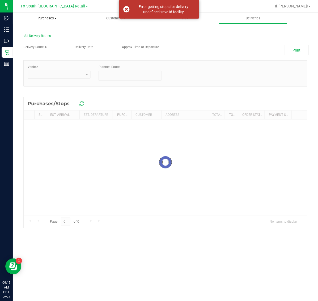
click at [44, 16] on span "Purchases" at bounding box center [47, 18] width 69 height 5
click at [44, 36] on span "Fulfillment" at bounding box center [29, 38] width 33 height 5
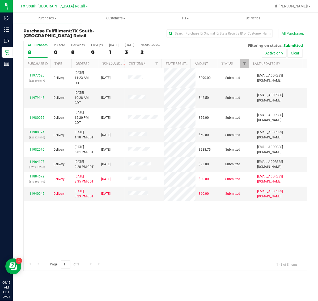
click at [118, 47] on div "All Purchases 8 In Store 0 Deliveries 8 PickUps 0 [DATE] 1 [DATE] 3 Needs Revie…" at bounding box center [165, 50] width 283 height 18
click at [109, 52] on div "1" at bounding box center [113, 52] width 9 height 6
click at [0, 0] on input "[DATE] 1" at bounding box center [0, 0] width 0 height 0
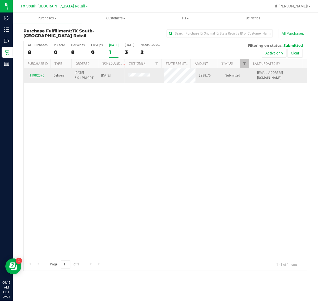
click at [37, 75] on link "11982076" at bounding box center [36, 76] width 15 height 4
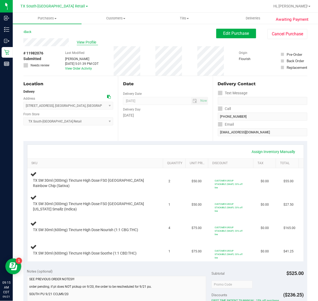
click at [82, 41] on span "View Profile" at bounding box center [87, 43] width 21 height 6
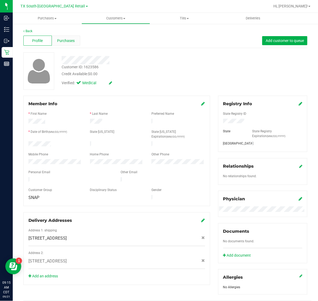
click at [67, 39] on span "Purchases" at bounding box center [66, 41] width 18 height 6
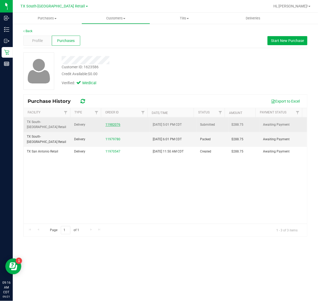
click at [109, 123] on link "11982076" at bounding box center [112, 125] width 15 height 4
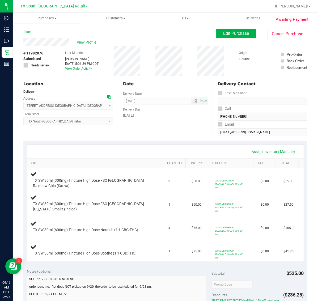
click at [90, 42] on span "View Profile" at bounding box center [87, 43] width 21 height 6
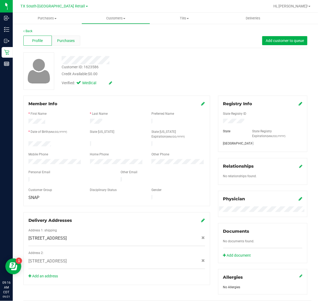
click at [60, 42] on span "Purchases" at bounding box center [66, 41] width 18 height 6
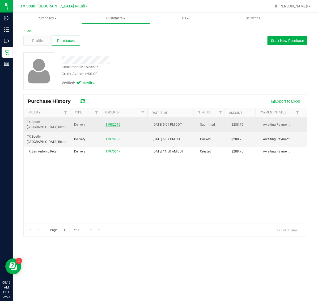
click at [112, 123] on link "11982076" at bounding box center [112, 125] width 15 height 4
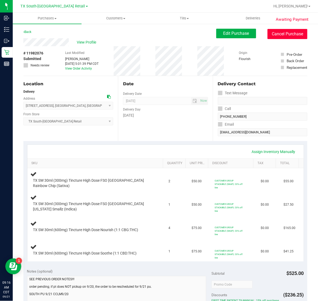
click at [276, 31] on button "Cancel Purchase" at bounding box center [287, 34] width 40 height 10
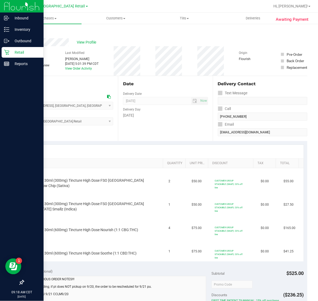
click at [19, 50] on p "Retail" at bounding box center [25, 52] width 32 height 6
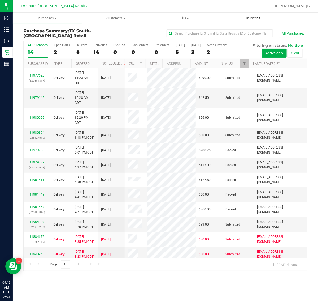
click at [262, 19] on span "Deliveries" at bounding box center [252, 18] width 29 height 5
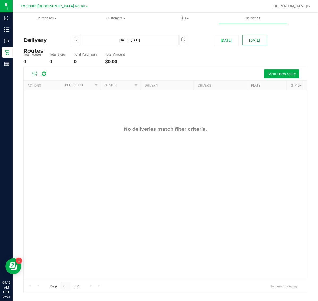
click at [256, 38] on button "[DATE]" at bounding box center [254, 40] width 25 height 11
click at [47, 20] on span "Purchases" at bounding box center [47, 18] width 68 height 5
click at [48, 36] on li "Fulfillment" at bounding box center [47, 38] width 69 height 6
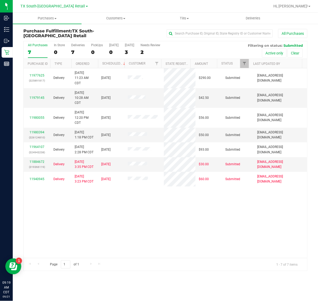
click at [48, 9] on div "[GEOGRAPHIC_DATA] [GEOGRAPHIC_DATA] Retail [GEOGRAPHIC_DATA] [GEOGRAPHIC_DATA] …" at bounding box center [54, 6] width 67 height 6
click at [50, 5] on span "TX South-[GEOGRAPHIC_DATA] Retail" at bounding box center [53, 6] width 64 height 5
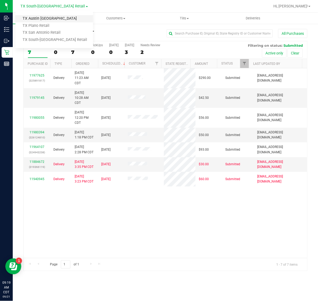
click at [50, 20] on link "TX Austin [GEOGRAPHIC_DATA]" at bounding box center [53, 18] width 77 height 7
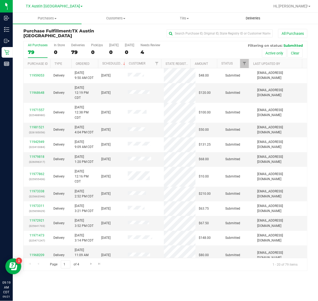
click at [251, 17] on span "Deliveries" at bounding box center [252, 18] width 29 height 5
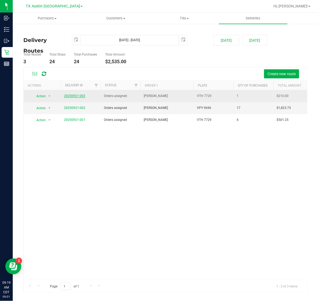
click at [77, 96] on link "20250921-003" at bounding box center [74, 96] width 21 height 4
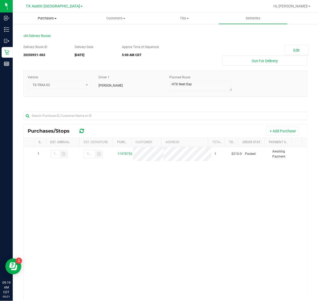
click at [44, 21] on uib-tab-heading "Purchases Summary of purchases Fulfillment All purchases" at bounding box center [47, 18] width 68 height 11
click at [46, 36] on li "Fulfillment" at bounding box center [47, 38] width 69 height 6
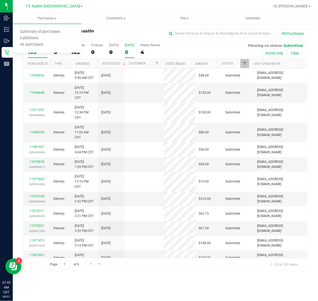
click at [133, 55] on label "Tomorrow 0" at bounding box center [129, 50] width 9 height 15
click at [0, 0] on input "Tomorrow 0" at bounding box center [0, 0] width 0 height 0
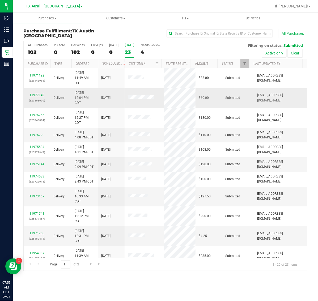
click at [39, 94] on link "11977149" at bounding box center [36, 95] width 15 height 4
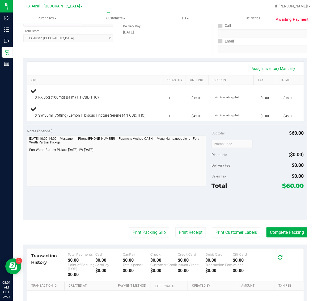
scroll to position [100, 0]
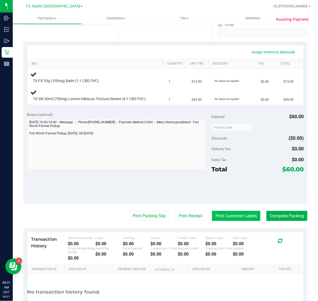
click at [230, 221] on button "Print Customer Labels" at bounding box center [236, 216] width 48 height 10
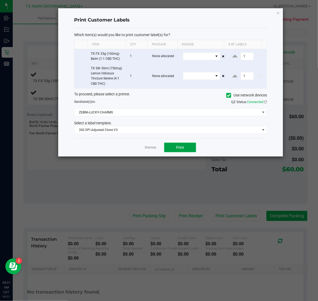
click at [181, 149] on span "Print" at bounding box center [180, 147] width 8 height 4
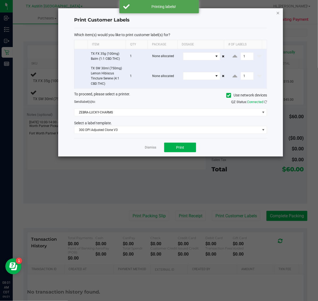
click at [279, 11] on icon "button" at bounding box center [278, 13] width 4 height 6
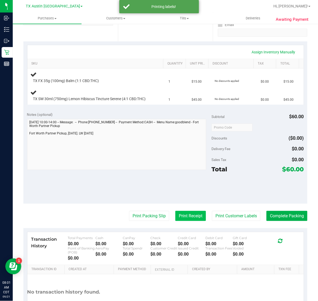
click at [181, 221] on button "Print Receipt" at bounding box center [190, 216] width 31 height 10
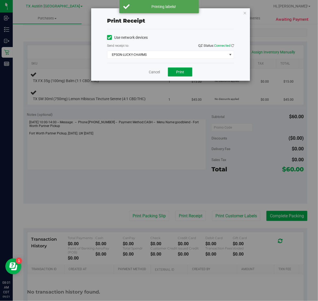
click at [176, 76] on button "Print" at bounding box center [180, 71] width 24 height 9
click at [246, 12] on icon "button" at bounding box center [245, 13] width 4 height 6
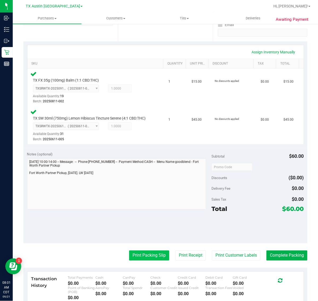
click at [149, 260] on button "Print Packing Slip" at bounding box center [149, 255] width 40 height 10
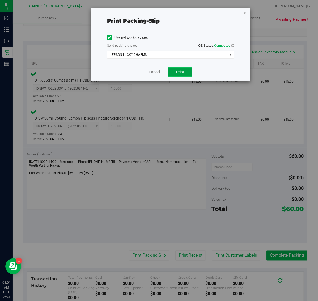
click at [183, 74] on span "Print" at bounding box center [180, 72] width 8 height 4
click at [244, 12] on icon "button" at bounding box center [245, 13] width 4 height 6
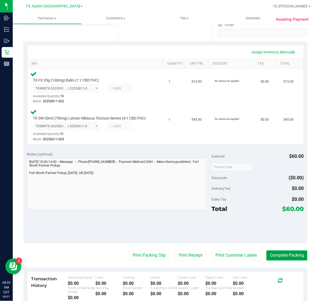
click at [280, 260] on button "Complete Packing" at bounding box center [286, 255] width 41 height 10
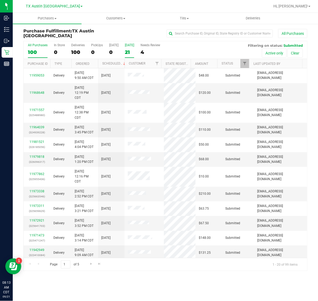
click at [133, 54] on div "21" at bounding box center [129, 52] width 9 height 6
click at [0, 0] on input "Tomorrow 21" at bounding box center [0, 0] width 0 height 0
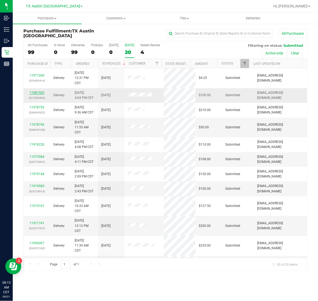
click at [35, 94] on link "11981503" at bounding box center [36, 93] width 15 height 4
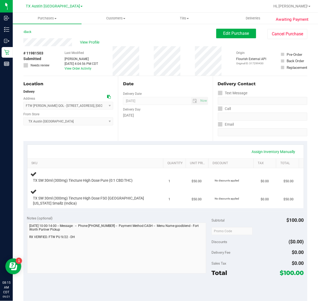
scroll to position [66, 0]
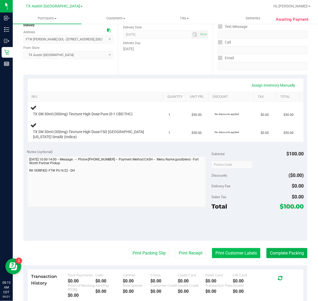
click at [231, 253] on button "Print Customer Labels" at bounding box center [236, 253] width 48 height 10
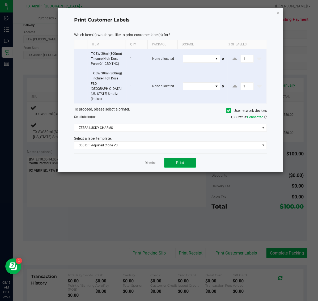
click at [181, 160] on span "Print" at bounding box center [180, 162] width 8 height 4
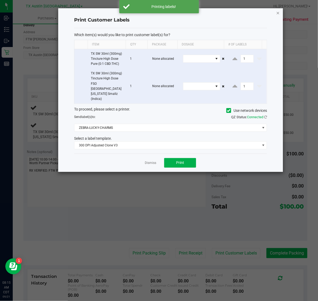
click at [278, 12] on icon "button" at bounding box center [278, 13] width 4 height 6
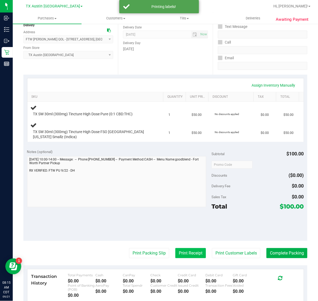
click at [175, 251] on button "Print Receipt" at bounding box center [190, 253] width 31 height 10
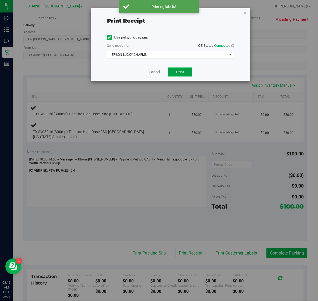
click at [178, 73] on span "Print" at bounding box center [180, 72] width 8 height 4
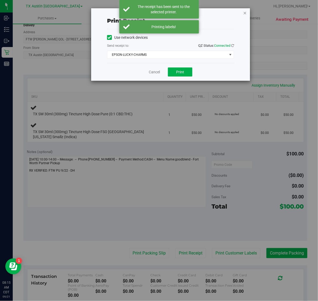
click at [246, 12] on icon "button" at bounding box center [245, 13] width 4 height 6
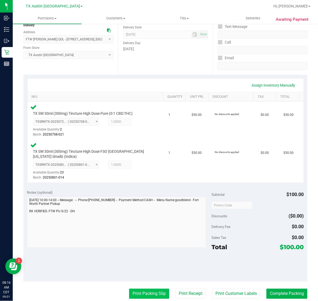
click at [142, 298] on button "Print Packing Slip" at bounding box center [149, 293] width 40 height 10
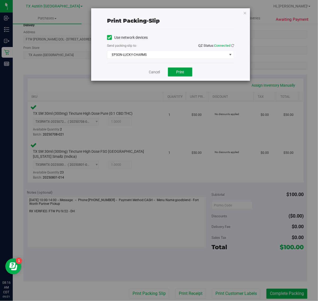
click at [180, 72] on span "Print" at bounding box center [180, 72] width 8 height 4
click at [245, 12] on icon "button" at bounding box center [245, 13] width 4 height 6
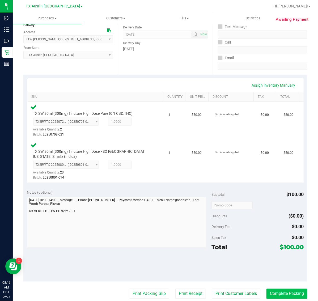
click at [296, 295] on button "Complete Packing" at bounding box center [286, 293] width 41 height 10
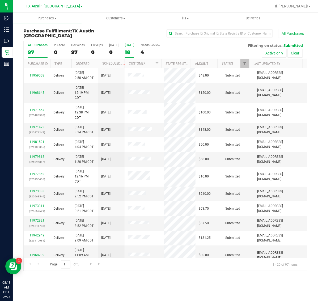
click at [134, 51] on div "18" at bounding box center [129, 52] width 9 height 6
click at [0, 0] on input "Tomorrow 18" at bounding box center [0, 0] width 0 height 0
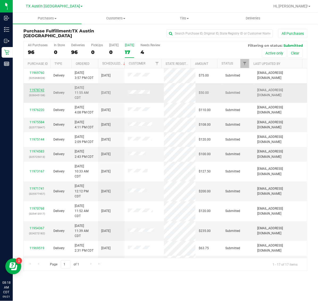
click at [38, 90] on link "11978742" at bounding box center [36, 90] width 15 height 4
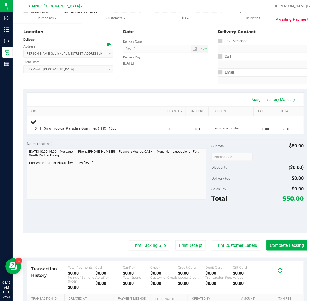
scroll to position [66, 0]
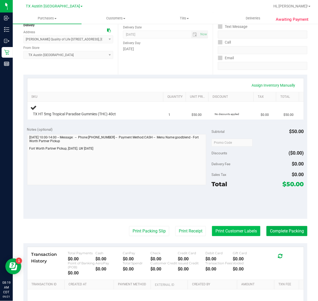
click at [227, 231] on button "Print Customer Labels" at bounding box center [236, 231] width 48 height 10
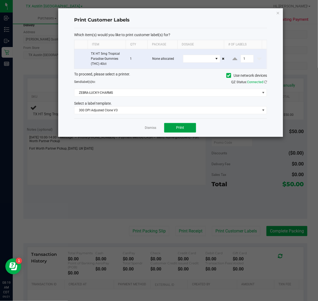
click at [184, 125] on button "Print" at bounding box center [180, 128] width 32 height 10
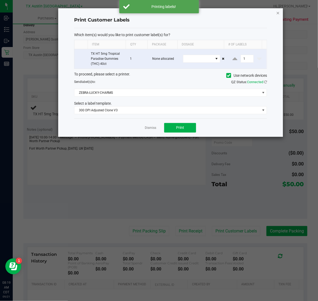
click at [278, 11] on icon "button" at bounding box center [278, 13] width 4 height 6
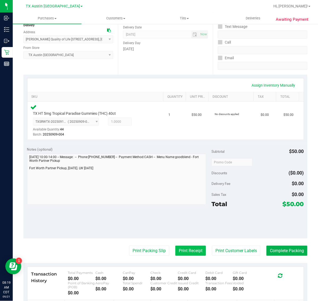
click at [183, 249] on button "Print Receipt" at bounding box center [190, 250] width 31 height 10
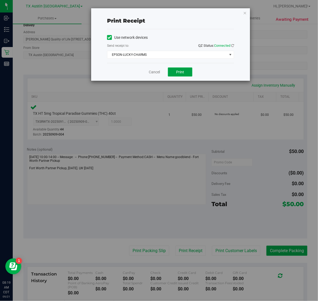
click at [183, 76] on button "Print" at bounding box center [180, 71] width 24 height 9
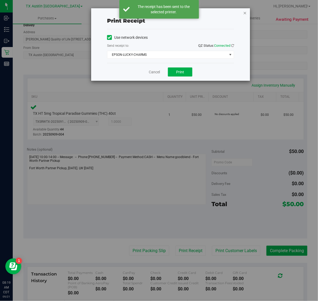
click at [245, 14] on icon "button" at bounding box center [245, 13] width 4 height 6
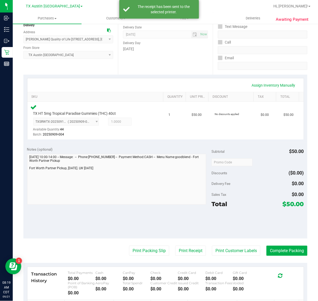
click at [143, 240] on purchase-details "Back Edit Purchase Cancel Purchase View Profile # 11978742 Submitted Needs revi…" at bounding box center [165, 164] width 284 height 404
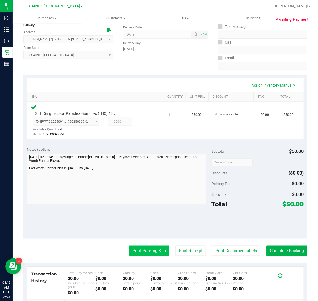
click at [145, 252] on button "Print Packing Slip" at bounding box center [149, 250] width 40 height 10
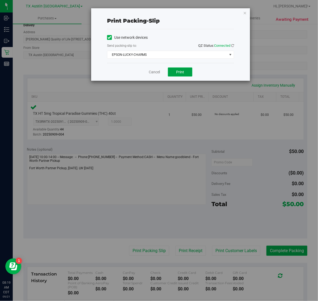
click at [180, 72] on span "Print" at bounding box center [180, 72] width 8 height 4
click at [246, 12] on icon "button" at bounding box center [245, 13] width 4 height 6
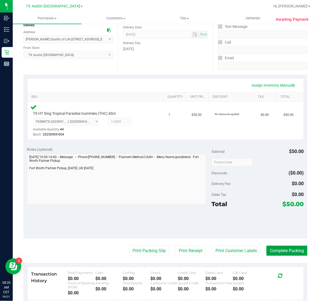
click at [281, 247] on button "Complete Packing" at bounding box center [286, 250] width 41 height 10
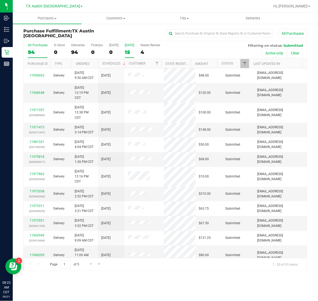
click at [128, 48] on label "Tomorrow 15" at bounding box center [129, 50] width 9 height 15
click at [0, 0] on input "Tomorrow 15" at bounding box center [0, 0] width 0 height 0
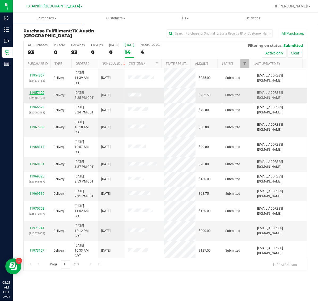
click at [42, 92] on link "11957120" at bounding box center [36, 93] width 15 height 4
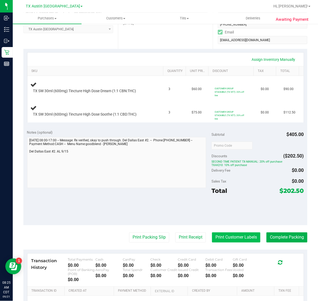
scroll to position [133, 0]
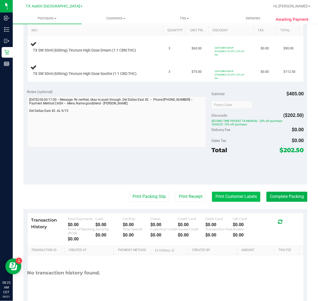
click at [229, 199] on button "Print Customer Labels" at bounding box center [236, 197] width 48 height 10
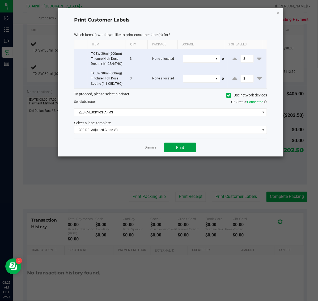
click at [188, 148] on button "Print" at bounding box center [180, 148] width 32 height 10
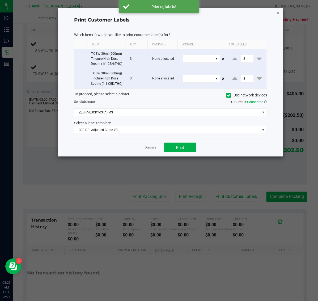
click at [277, 13] on icon "button" at bounding box center [278, 13] width 4 height 6
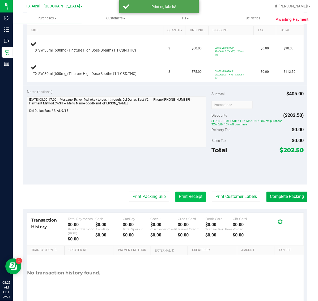
click at [190, 202] on button "Print Receipt" at bounding box center [190, 197] width 31 height 10
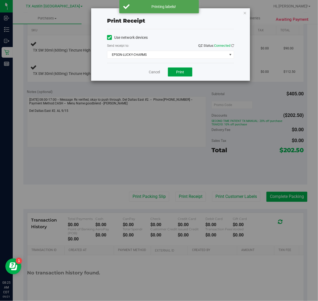
click at [178, 72] on span "Print" at bounding box center [180, 72] width 8 height 4
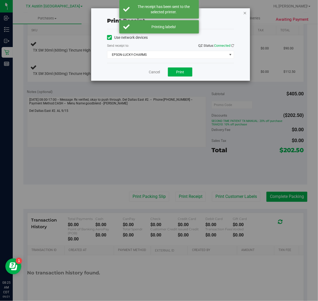
click at [245, 10] on icon "button" at bounding box center [245, 13] width 4 height 6
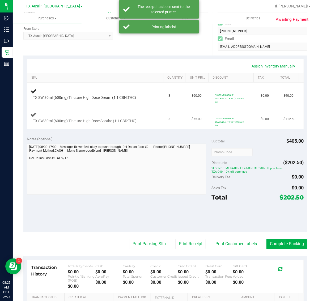
scroll to position [66, 0]
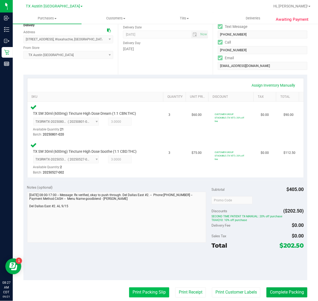
click at [148, 291] on button "Print Packing Slip" at bounding box center [149, 292] width 40 height 10
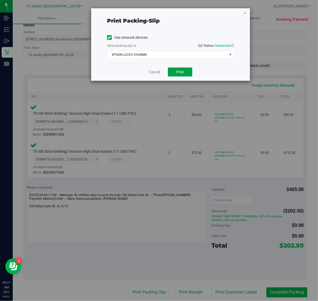
click at [180, 72] on span "Print" at bounding box center [180, 72] width 8 height 4
click at [243, 11] on icon "button" at bounding box center [245, 13] width 4 height 6
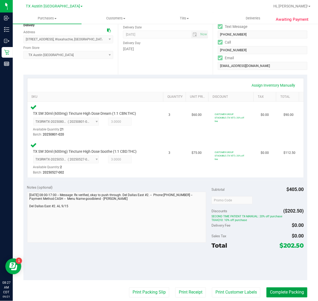
click at [281, 291] on button "Complete Packing" at bounding box center [286, 292] width 41 height 10
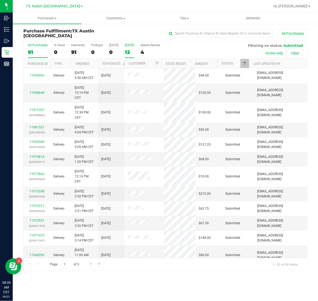
click at [130, 49] on div "12" at bounding box center [129, 52] width 9 height 6
click at [0, 0] on input "Tomorrow 12" at bounding box center [0, 0] width 0 height 0
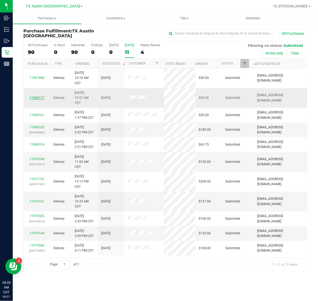
click at [37, 99] on link "11968117" at bounding box center [36, 98] width 15 height 4
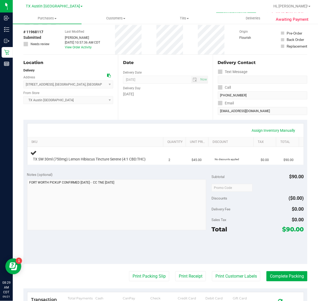
scroll to position [33, 0]
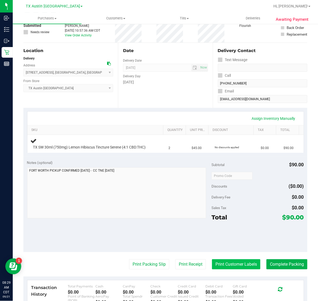
click at [235, 267] on button "Print Customer Labels" at bounding box center [236, 264] width 48 height 10
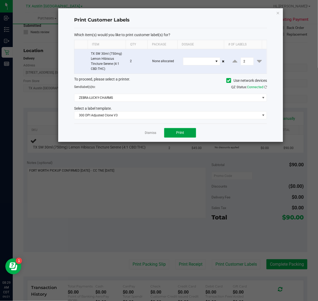
click at [180, 133] on span "Print" at bounding box center [180, 132] width 8 height 4
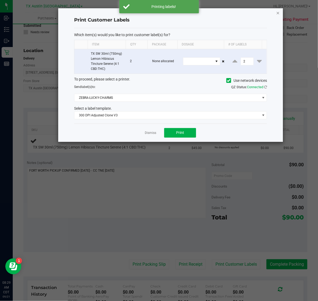
click at [278, 14] on icon "button" at bounding box center [278, 13] width 4 height 6
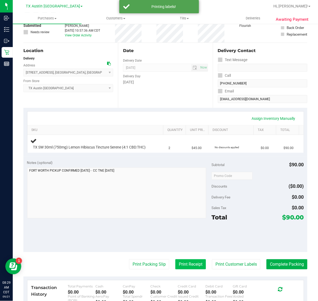
click at [184, 263] on button "Print Receipt" at bounding box center [190, 264] width 31 height 10
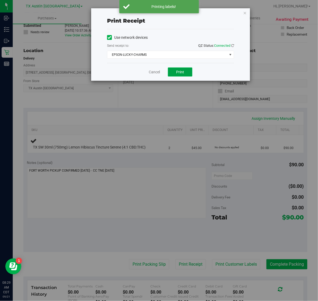
click at [176, 70] on button "Print" at bounding box center [180, 71] width 24 height 9
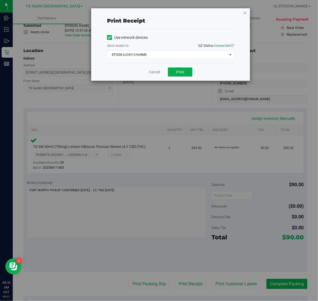
click at [245, 11] on icon "button" at bounding box center [245, 13] width 4 height 6
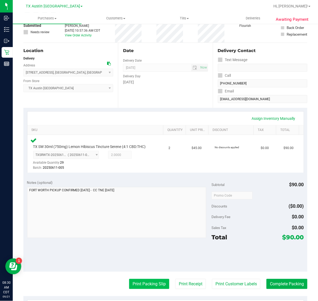
click at [143, 289] on button "Print Packing Slip" at bounding box center [149, 284] width 40 height 10
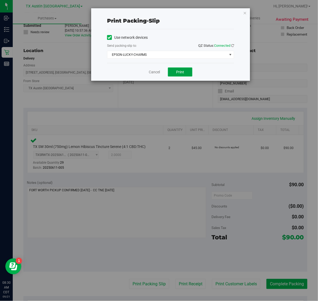
click at [185, 71] on button "Print" at bounding box center [180, 71] width 24 height 9
click at [245, 12] on icon "button" at bounding box center [245, 13] width 4 height 6
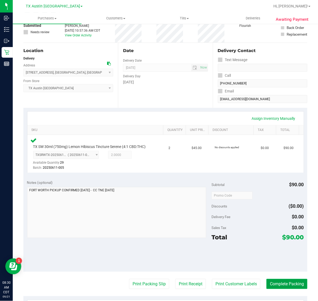
click at [282, 289] on button "Complete Packing" at bounding box center [286, 284] width 41 height 10
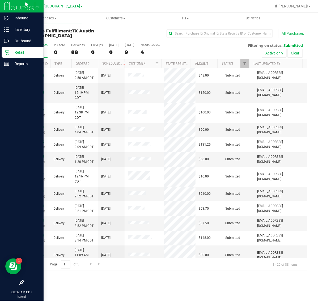
click at [24, 52] on p "Retail" at bounding box center [25, 52] width 32 height 6
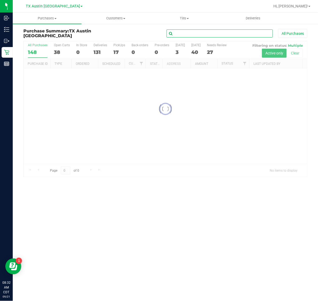
click at [218, 33] on input "text" at bounding box center [219, 33] width 106 height 8
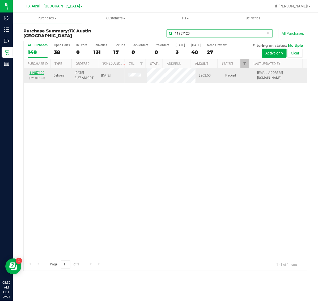
type input "11957120"
click at [38, 75] on link "11957120" at bounding box center [36, 73] width 15 height 4
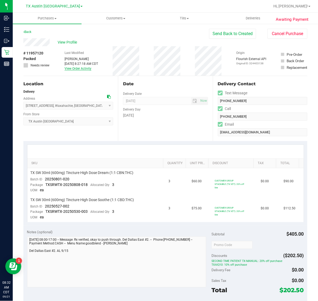
click at [77, 67] on link "View Order Activity" at bounding box center [77, 69] width 27 height 4
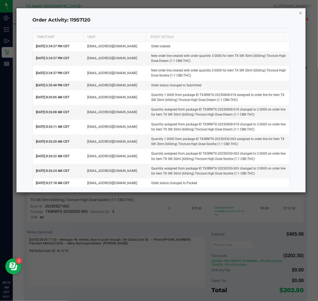
click at [300, 11] on icon "button" at bounding box center [301, 13] width 4 height 6
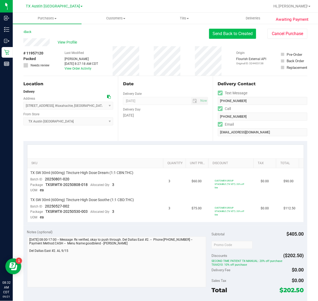
click at [242, 33] on button "Send Back to Created" at bounding box center [232, 34] width 47 height 10
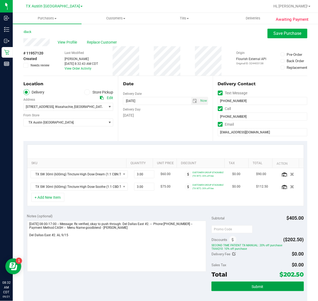
click at [254, 286] on span "Submit" at bounding box center [258, 286] width 12 height 4
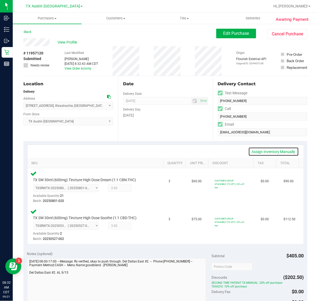
click at [259, 150] on link "Assign Inventory Manually" at bounding box center [273, 151] width 50 height 9
click at [140, 186] on icon at bounding box center [143, 189] width 6 height 6
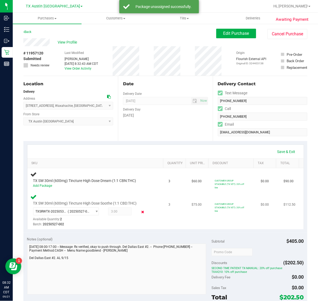
click at [140, 212] on icon at bounding box center [143, 212] width 6 height 6
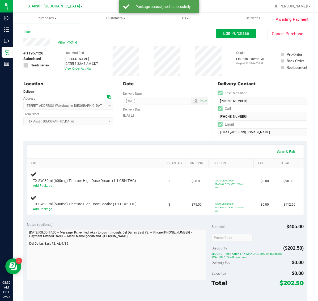
click at [80, 122] on span "[GEOGRAPHIC_DATA] [GEOGRAPHIC_DATA] [GEOGRAPHIC_DATA] Select Store [PERSON_NAME…" at bounding box center [68, 121] width 90 height 8
click at [283, 152] on link "Save & Exit" at bounding box center [286, 151] width 25 height 9
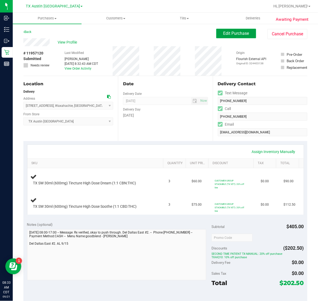
click at [229, 35] on span "Edit Purchase" at bounding box center [236, 33] width 26 height 5
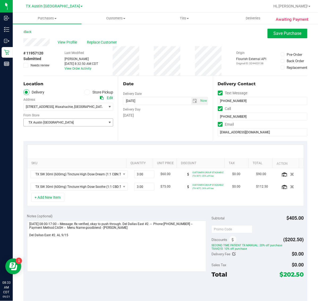
click at [93, 124] on span "TX Austin [GEOGRAPHIC_DATA]" at bounding box center [65, 122] width 83 height 7
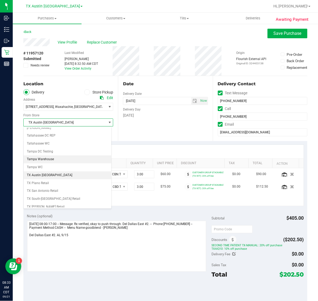
scroll to position [370, 0]
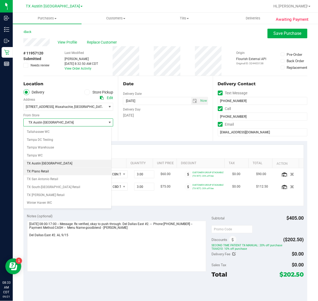
click at [81, 175] on li "TX Plano Retail" at bounding box center [68, 171] width 88 height 8
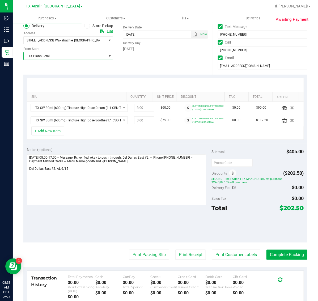
scroll to position [0, 0]
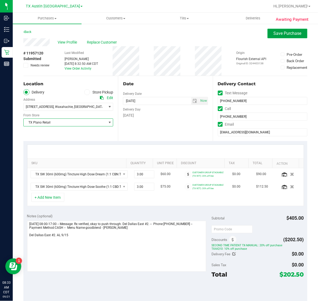
click at [275, 35] on span "Save Purchase" at bounding box center [287, 33] width 28 height 5
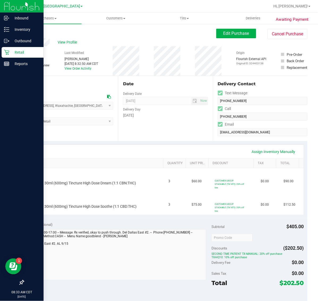
click at [15, 54] on p "Retail" at bounding box center [25, 52] width 32 height 6
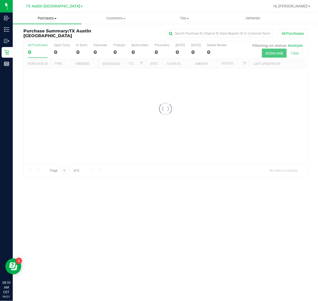
click at [50, 20] on span "Purchases" at bounding box center [47, 18] width 69 height 5
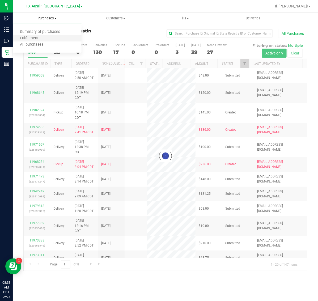
click at [52, 37] on li "Fulfillment" at bounding box center [47, 38] width 69 height 6
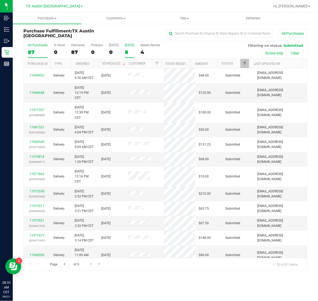
click at [130, 46] on div "[DATE]" at bounding box center [129, 45] width 9 height 4
click at [0, 0] on input "Tomorrow 8" at bounding box center [0, 0] width 0 height 0
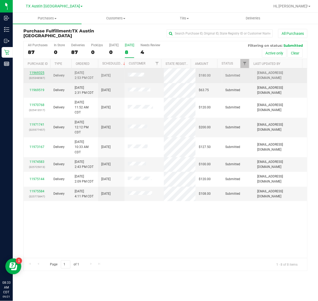
click at [38, 72] on link "11969325" at bounding box center [36, 73] width 15 height 4
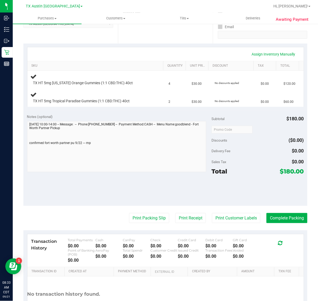
scroll to position [100, 0]
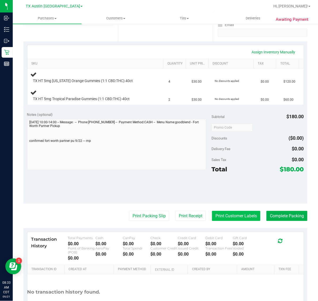
click at [232, 219] on button "Print Customer Labels" at bounding box center [236, 216] width 48 height 10
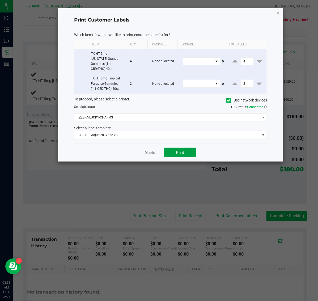
click at [185, 148] on button "Print" at bounding box center [180, 153] width 32 height 10
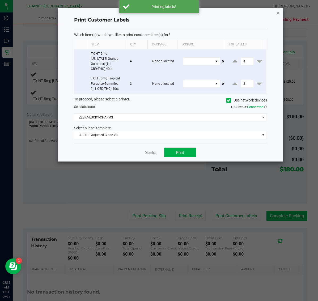
click at [279, 13] on icon "button" at bounding box center [278, 13] width 4 height 6
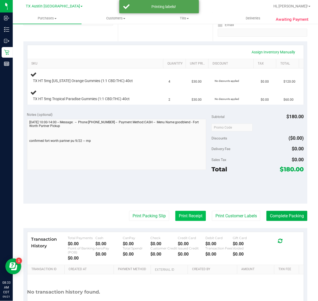
click at [189, 212] on button "Print Receipt" at bounding box center [190, 216] width 31 height 10
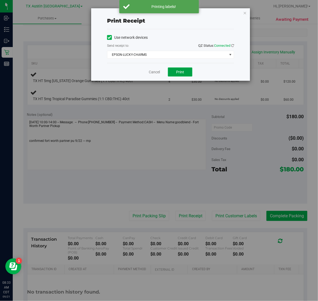
click at [175, 76] on button "Print" at bounding box center [180, 71] width 24 height 9
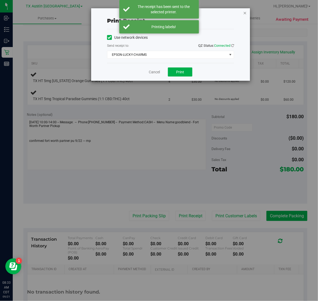
click at [243, 12] on icon "button" at bounding box center [245, 13] width 4 height 6
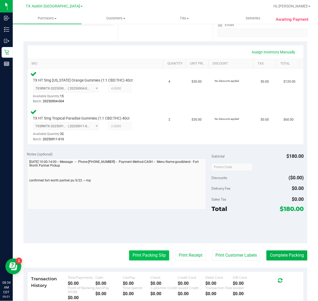
click at [148, 254] on button "Print Packing Slip" at bounding box center [149, 255] width 40 height 10
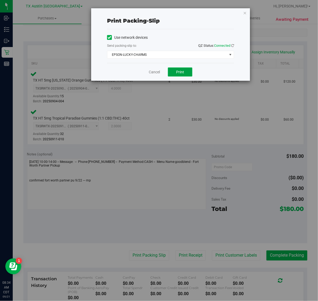
click at [179, 69] on button "Print" at bounding box center [180, 71] width 24 height 9
click at [244, 12] on icon "button" at bounding box center [245, 13] width 4 height 6
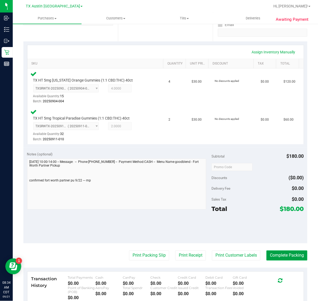
click at [290, 252] on button "Complete Packing" at bounding box center [286, 255] width 41 height 10
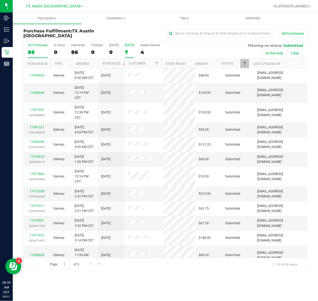
click at [130, 48] on label "[DATE] 7" at bounding box center [129, 50] width 9 height 15
click at [0, 0] on input "[DATE] 7" at bounding box center [0, 0] width 0 height 0
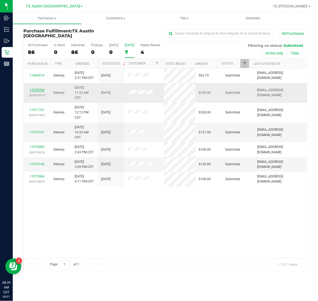
click at [39, 89] on link "11970768" at bounding box center [36, 90] width 15 height 4
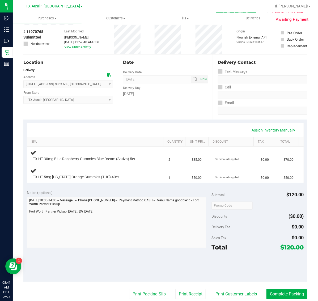
scroll to position [33, 0]
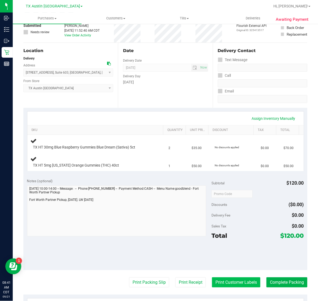
click at [227, 281] on button "Print Customer Labels" at bounding box center [236, 282] width 48 height 10
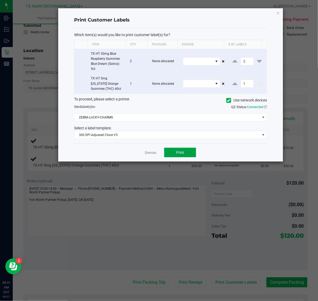
click at [181, 152] on span "Print" at bounding box center [180, 152] width 8 height 4
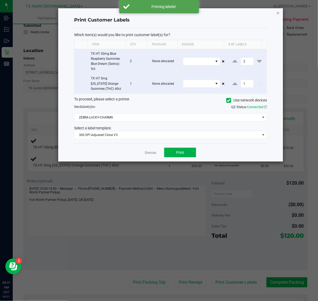
click at [279, 15] on icon "button" at bounding box center [278, 13] width 4 height 6
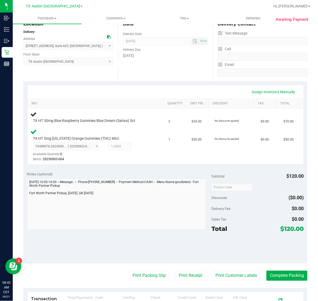
scroll to position [60, 0]
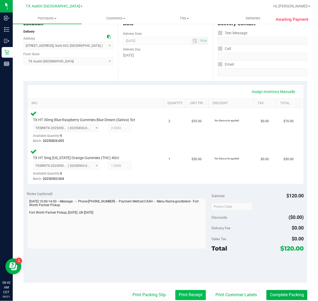
click at [183, 291] on button "Print Receipt" at bounding box center [190, 295] width 31 height 10
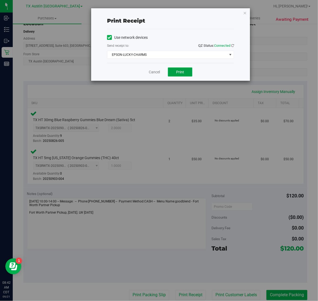
click at [179, 73] on span "Print" at bounding box center [180, 72] width 8 height 4
click at [245, 12] on icon "button" at bounding box center [245, 13] width 4 height 6
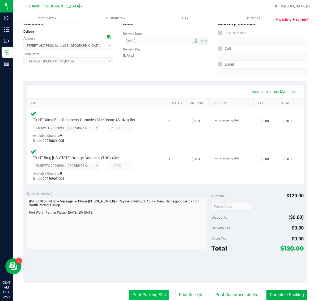
click at [136, 290] on button "Print Packing Slip" at bounding box center [149, 295] width 40 height 10
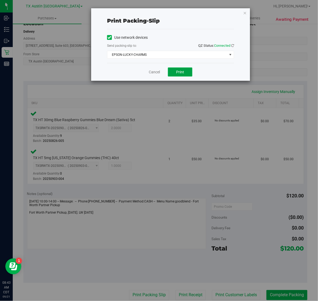
click at [183, 71] on span "Print" at bounding box center [180, 72] width 8 height 4
click at [245, 14] on icon "button" at bounding box center [245, 13] width 4 height 6
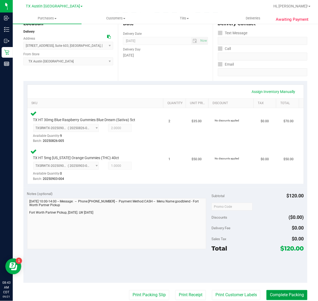
click at [288, 291] on button "Complete Packing" at bounding box center [286, 295] width 41 height 10
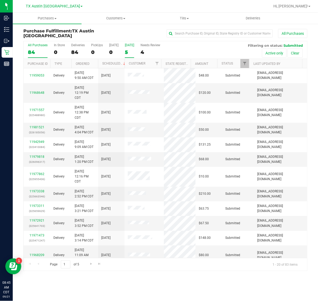
click at [129, 53] on div "5" at bounding box center [129, 52] width 9 height 6
click at [0, 0] on input "Tomorrow 5" at bounding box center [0, 0] width 0 height 0
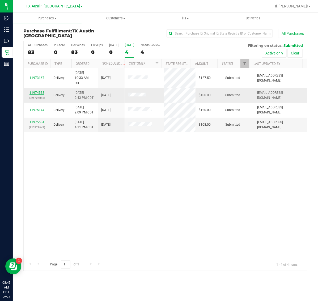
click at [38, 92] on link "11974583" at bounding box center [36, 93] width 15 height 4
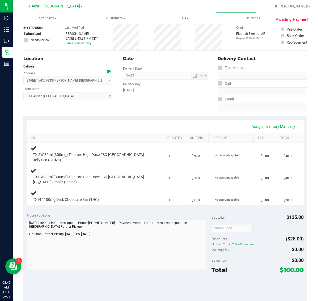
scroll to position [66, 0]
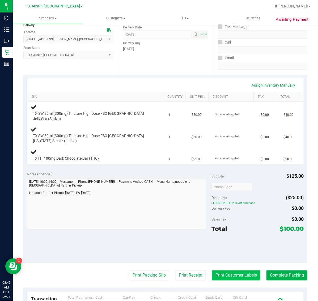
click at [223, 270] on button "Print Customer Labels" at bounding box center [236, 275] width 48 height 10
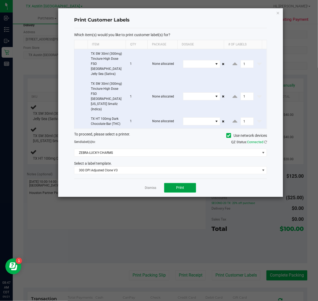
click at [183, 185] on span "Print" at bounding box center [180, 187] width 8 height 4
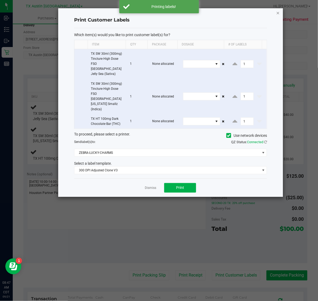
click at [277, 12] on icon "button" at bounding box center [278, 13] width 4 height 6
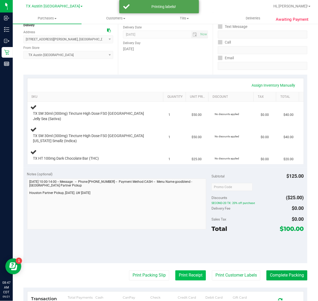
click at [185, 270] on button "Print Receipt" at bounding box center [190, 275] width 31 height 10
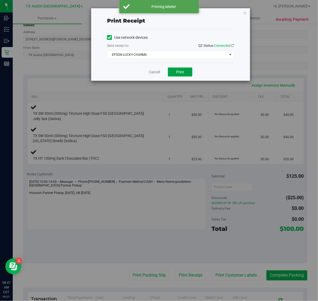
click at [183, 70] on span "Print" at bounding box center [180, 72] width 8 height 4
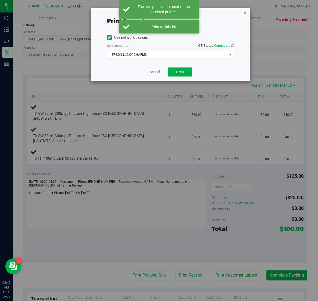
click at [246, 14] on icon "button" at bounding box center [245, 13] width 4 height 6
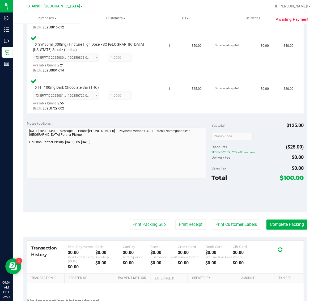
scroll to position [180, 0]
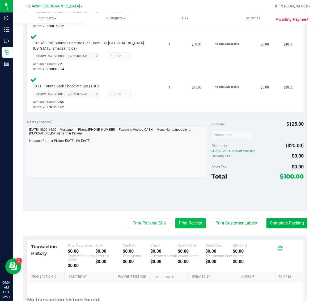
click at [192, 218] on button "Print Receipt" at bounding box center [190, 223] width 31 height 10
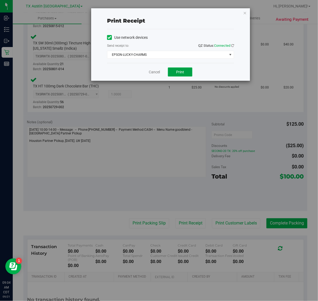
click at [184, 69] on button "Print" at bounding box center [180, 71] width 24 height 9
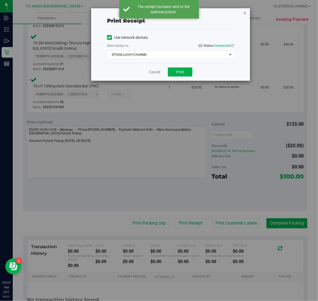
click at [246, 14] on icon "button" at bounding box center [245, 13] width 4 height 6
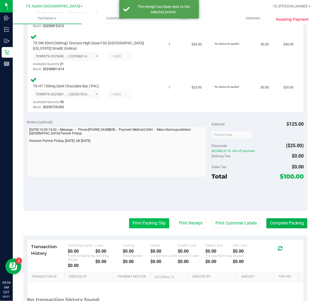
click at [143, 218] on button "Print Packing Slip" at bounding box center [149, 223] width 40 height 10
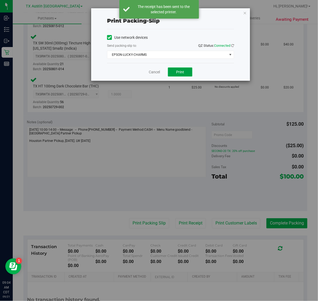
click at [179, 73] on span "Print" at bounding box center [180, 72] width 8 height 4
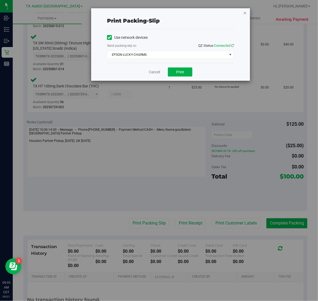
click at [245, 12] on icon "button" at bounding box center [245, 13] width 4 height 6
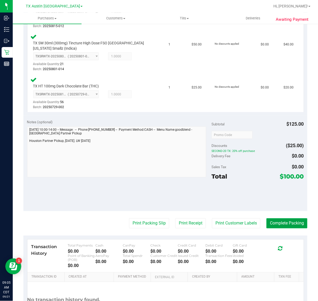
click at [290, 218] on button "Complete Packing" at bounding box center [286, 223] width 41 height 10
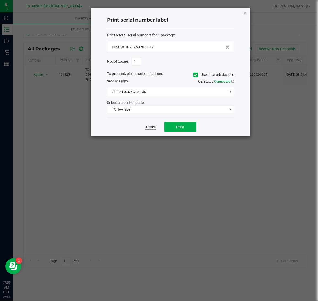
click at [149, 126] on link "Dismiss" at bounding box center [150, 127] width 11 height 5
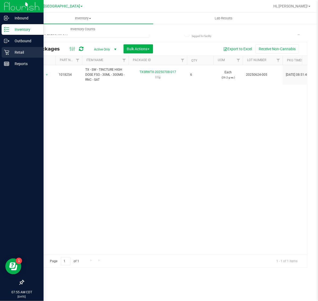
click at [11, 51] on p "Retail" at bounding box center [25, 52] width 32 height 6
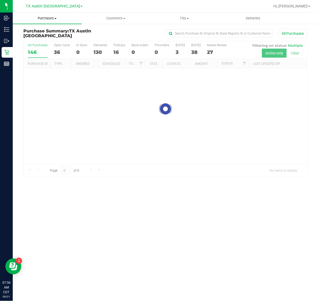
click at [52, 17] on span "Purchases" at bounding box center [47, 18] width 69 height 5
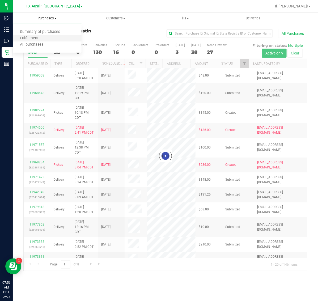
click at [52, 39] on li "Fulfillment" at bounding box center [47, 38] width 69 height 6
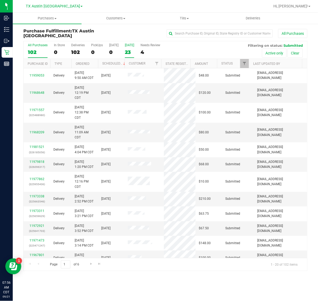
click at [134, 47] on div "[DATE]" at bounding box center [129, 45] width 9 height 4
click at [0, 0] on input "[DATE] 23" at bounding box center [0, 0] width 0 height 0
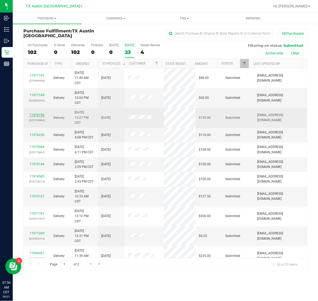
click at [38, 114] on link "11976756" at bounding box center [36, 115] width 15 height 4
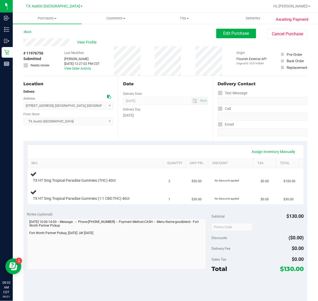
scroll to position [70, 0]
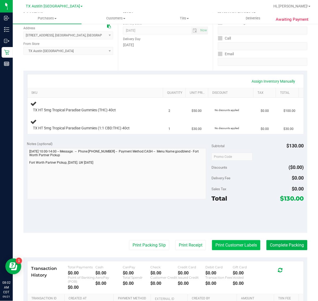
click at [225, 244] on button "Print Customer Labels" at bounding box center [236, 245] width 48 height 10
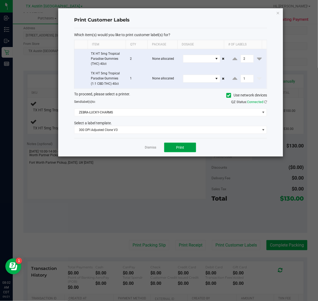
click at [181, 149] on span "Print" at bounding box center [180, 147] width 8 height 4
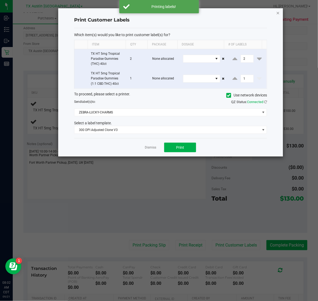
click at [279, 10] on icon "button" at bounding box center [278, 13] width 4 height 6
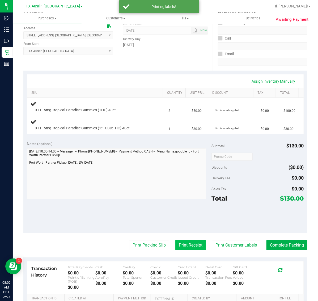
click at [182, 244] on button "Print Receipt" at bounding box center [190, 245] width 31 height 10
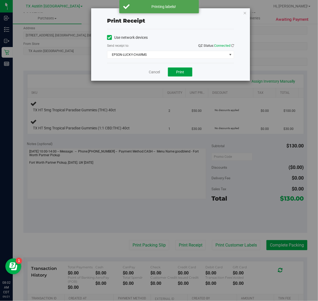
click at [174, 72] on button "Print" at bounding box center [180, 71] width 24 height 9
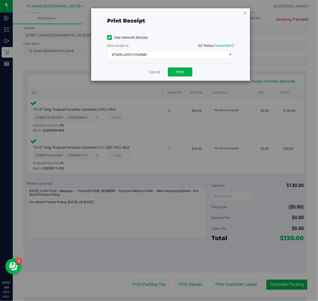
click at [244, 12] on icon "button" at bounding box center [245, 13] width 4 height 6
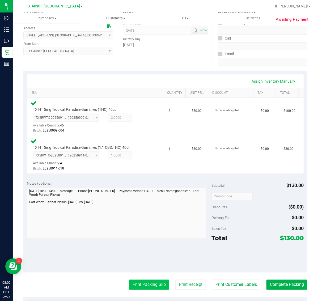
click at [150, 284] on button "Print Packing Slip" at bounding box center [149, 284] width 40 height 10
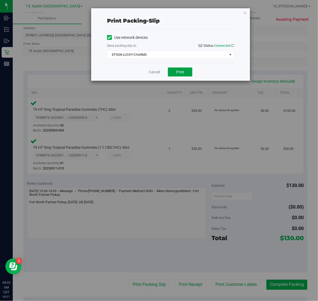
click at [189, 76] on button "Print" at bounding box center [180, 71] width 24 height 9
click at [245, 12] on icon "button" at bounding box center [245, 13] width 4 height 6
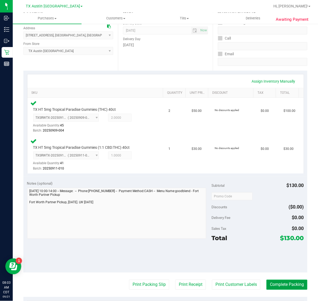
click at [287, 283] on button "Complete Packing" at bounding box center [286, 284] width 41 height 10
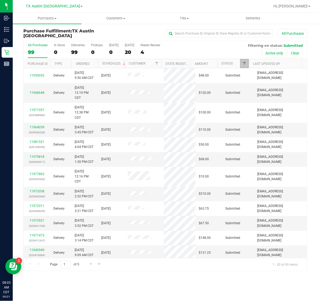
click at [247, 62] on link "Filter" at bounding box center [244, 63] width 9 height 9
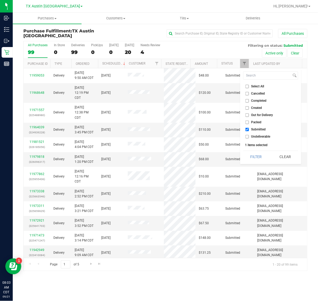
click at [258, 93] on span "Cancelled" at bounding box center [258, 93] width 14 height 3
click at [249, 93] on input "Cancelled" at bounding box center [246, 93] width 3 height 3
checkbox input "true"
click at [251, 157] on button "Filter" at bounding box center [255, 157] width 25 height 12
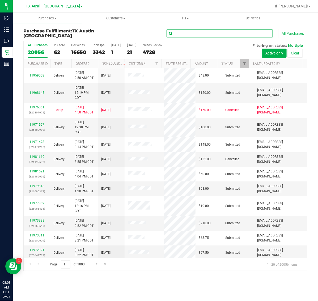
click at [244, 36] on input "text" at bounding box center [219, 33] width 106 height 8
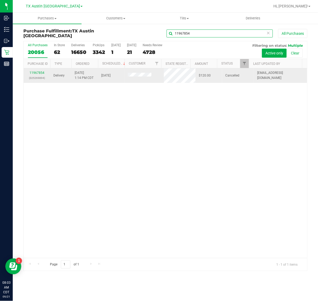
type input "11967854"
click at [144, 78] on span at bounding box center [140, 75] width 24 height 5
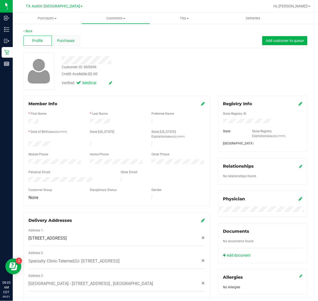
click at [57, 40] on span "Purchases" at bounding box center [66, 41] width 18 height 6
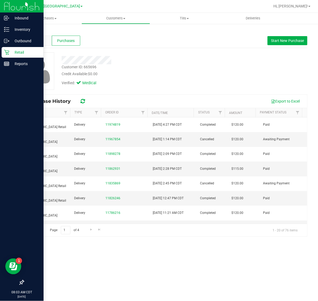
click at [19, 51] on p "Retail" at bounding box center [25, 52] width 32 height 6
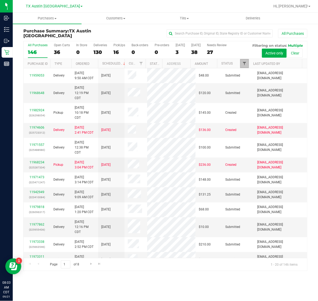
click at [245, 64] on span "Filter" at bounding box center [244, 63] width 4 height 4
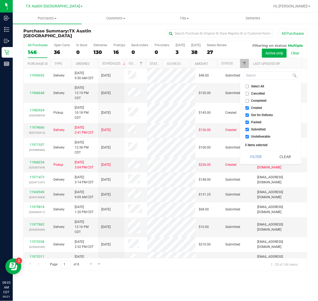
click at [256, 93] on span "Cancelled" at bounding box center [258, 93] width 14 height 3
click at [249, 93] on input "Cancelled" at bounding box center [246, 93] width 3 height 3
checkbox input "true"
click at [259, 154] on button "Filter" at bounding box center [255, 157] width 25 height 12
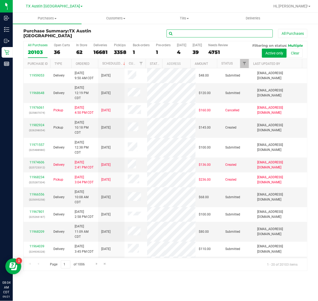
click at [253, 33] on input "text" at bounding box center [219, 33] width 106 height 8
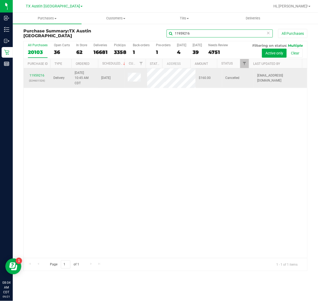
type input "11959216"
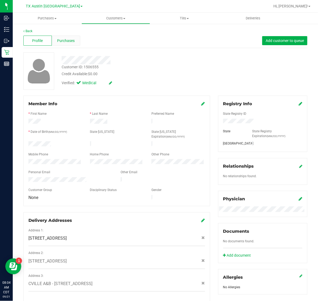
click at [66, 41] on span "Purchases" at bounding box center [66, 41] width 18 height 6
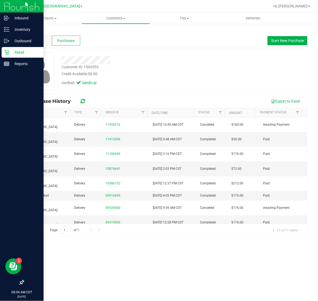
click at [13, 52] on p "Retail" at bounding box center [25, 52] width 32 height 6
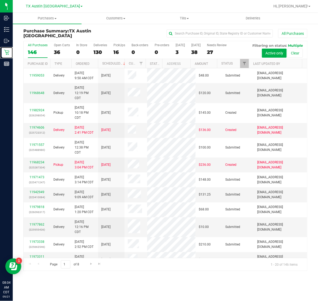
click at [248, 66] on div at bounding box center [248, 63] width 2 height 9
click at [244, 64] on span "Filter" at bounding box center [244, 63] width 4 height 4
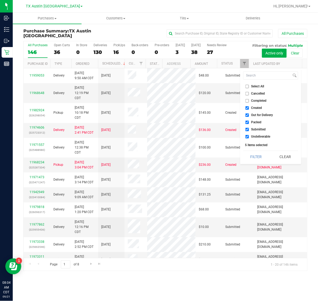
click at [256, 91] on li "Cancelled" at bounding box center [270, 94] width 55 height 6
click at [256, 92] on span "Cancelled" at bounding box center [258, 93] width 14 height 3
click at [249, 92] on input "Cancelled" at bounding box center [246, 93] width 3 height 3
checkbox input "true"
click at [254, 154] on button "Filter" at bounding box center [255, 157] width 25 height 12
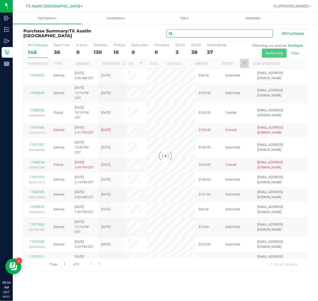
click at [229, 34] on input "text" at bounding box center [219, 33] width 106 height 8
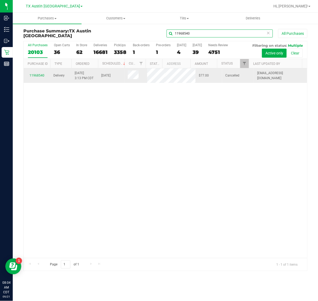
type input "11968540"
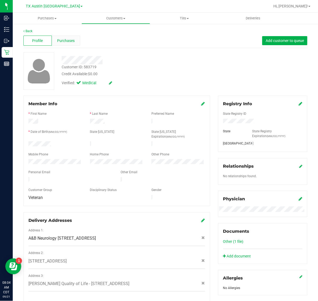
click at [65, 40] on span "Purchases" at bounding box center [66, 41] width 18 height 6
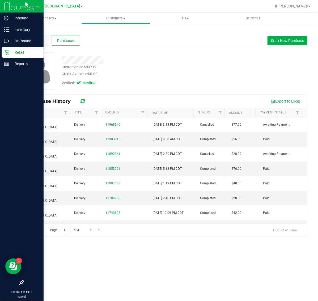
click at [23, 52] on p "Retail" at bounding box center [25, 52] width 32 height 6
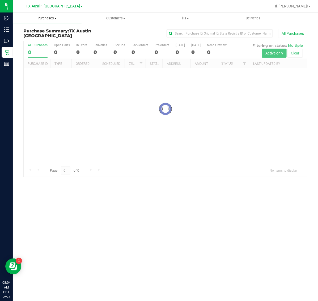
click at [40, 19] on span "Purchases" at bounding box center [47, 18] width 69 height 5
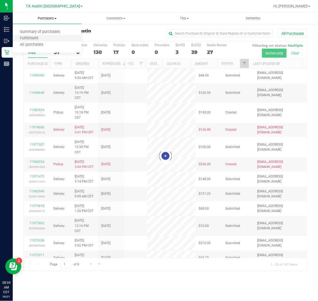
click at [49, 40] on li "Fulfillment" at bounding box center [47, 38] width 69 height 6
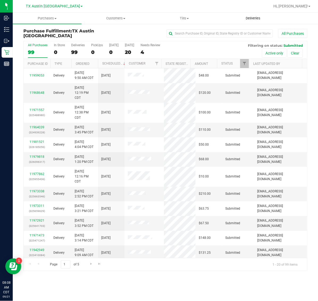
click at [258, 19] on span "Deliveries" at bounding box center [252, 18] width 29 height 5
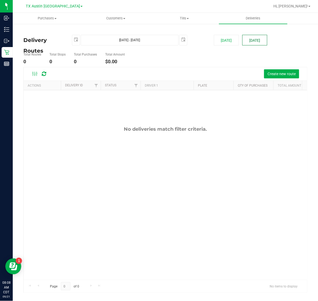
click at [255, 39] on button "[DATE]" at bounding box center [254, 40] width 25 height 11
type input "[DATE] - [DATE]"
type input "[DATE]"
click at [275, 76] on span "Create new route" at bounding box center [281, 74] width 28 height 4
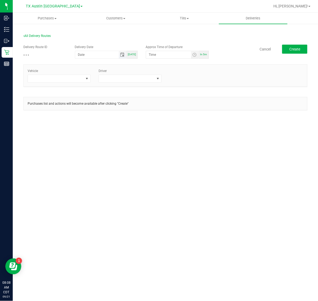
click at [122, 55] on span "Toggle calendar" at bounding box center [122, 55] width 4 height 4
type input "month/day/year"
click at [123, 53] on span "Toggle calendar" at bounding box center [122, 55] width 4 height 4
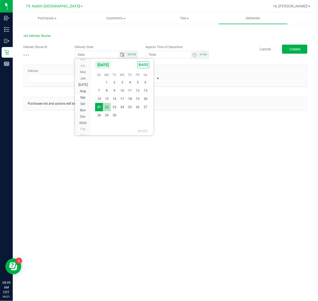
click at [108, 105] on span "22" at bounding box center [107, 107] width 8 height 8
type input "[DATE]"
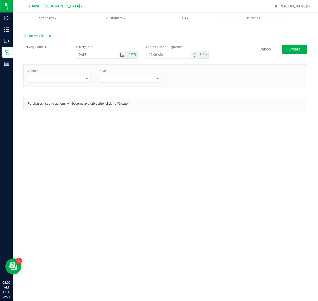
click at [193, 53] on span "Toggle time list" at bounding box center [194, 55] width 4 height 4
click at [156, 113] on span "5" at bounding box center [157, 114] width 2 height 4
click at [189, 113] on span "AM" at bounding box center [190, 114] width 5 height 4
click at [184, 158] on button "Set" at bounding box center [185, 158] width 20 height 12
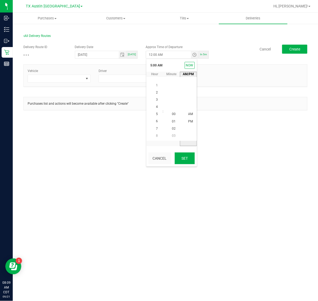
type input "5:00 AM"
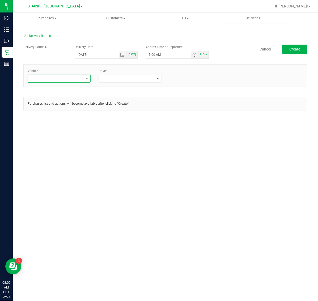
click at [55, 80] on span at bounding box center [56, 78] width 56 height 7
type input "02"
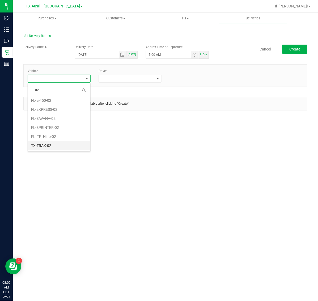
click at [66, 145] on li "TX-TRAX-02" at bounding box center [59, 145] width 62 height 9
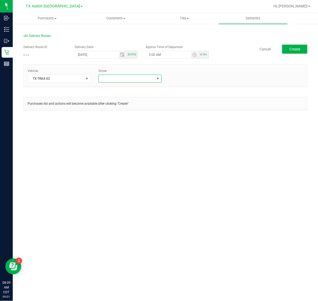
click at [120, 81] on span at bounding box center [127, 78] width 56 height 7
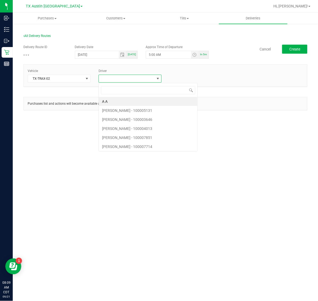
scroll to position [8, 63]
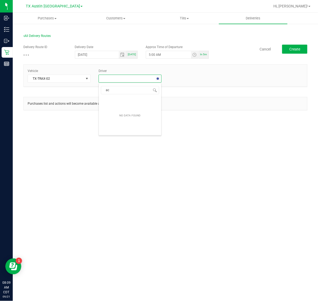
type input "ace"
click at [132, 98] on li "[PERSON_NAME]" at bounding box center [130, 101] width 62 height 9
click at [291, 48] on span "Create" at bounding box center [294, 49] width 11 height 4
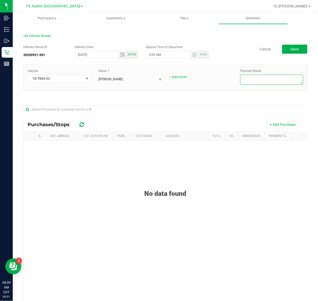
click at [264, 80] on textarea at bounding box center [271, 80] width 63 height 10
type textarea "HTX PU"
click at [274, 125] on button "+ Add Purchase" at bounding box center [282, 124] width 33 height 9
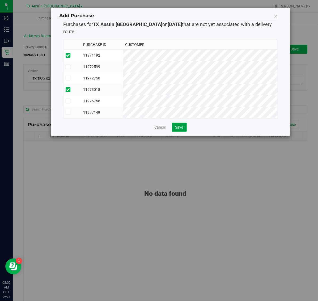
click at [181, 127] on span "Save" at bounding box center [179, 127] width 8 height 4
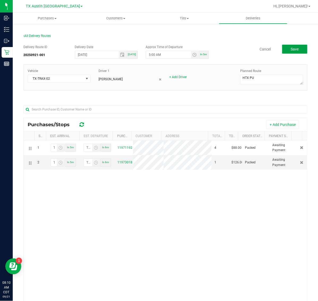
click at [296, 51] on button "Save" at bounding box center [294, 49] width 25 height 9
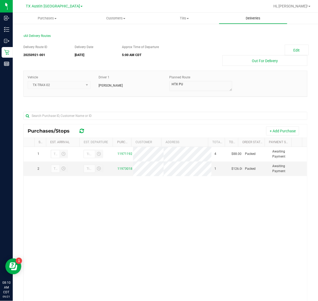
click at [257, 19] on span "Deliveries" at bounding box center [252, 18] width 29 height 5
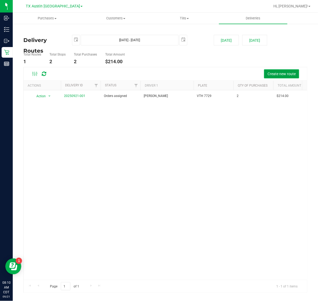
click at [277, 77] on button "Create new route" at bounding box center [281, 73] width 35 height 9
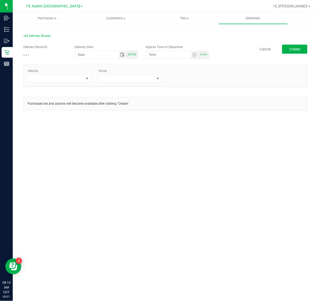
click at [123, 54] on span "Toggle calendar" at bounding box center [122, 55] width 4 height 4
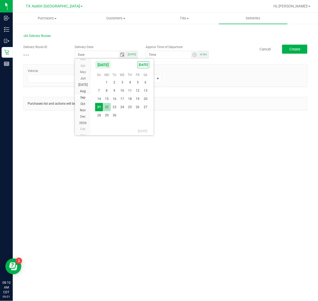
click at [107, 108] on span "22" at bounding box center [107, 107] width 8 height 8
type input "[DATE]"
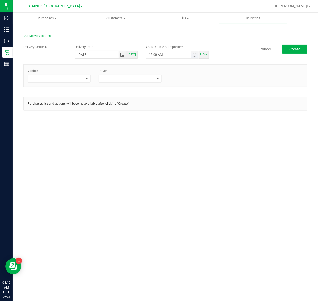
click at [197, 55] on span "Toggle time list" at bounding box center [195, 54] width 8 height 7
click at [156, 113] on span "5" at bounding box center [157, 114] width 2 height 4
click at [188, 114] on span "AM" at bounding box center [190, 114] width 5 height 4
click at [187, 160] on button "Set" at bounding box center [185, 158] width 20 height 12
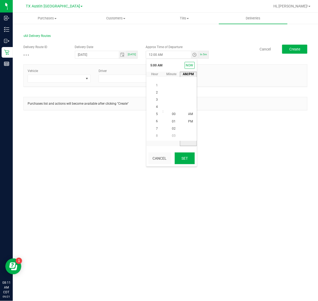
type input "5:00 AM"
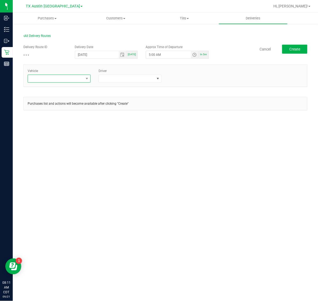
click at [59, 79] on span at bounding box center [56, 78] width 56 height 7
type input "03"
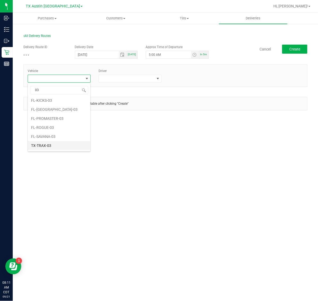
click at [66, 144] on li "TX-TRAX-03" at bounding box center [59, 145] width 62 height 9
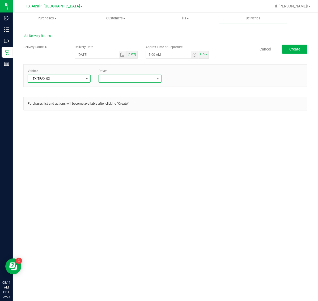
click at [130, 80] on span at bounding box center [127, 78] width 56 height 7
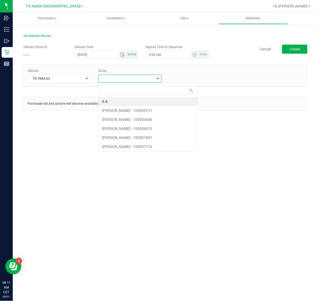
scroll to position [8, 63]
type input "n"
type input "cast"
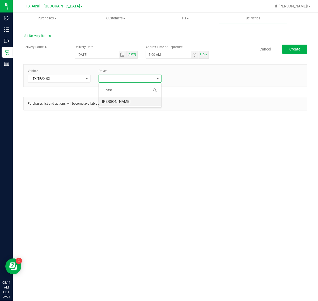
click at [132, 104] on li "[PERSON_NAME]" at bounding box center [130, 101] width 62 height 9
click at [297, 52] on button "Create" at bounding box center [294, 49] width 25 height 9
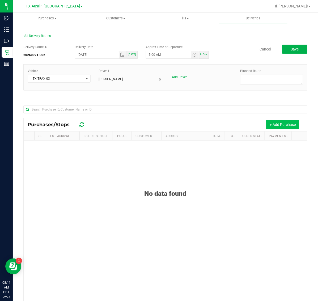
click at [267, 124] on button "+ Add Purchase" at bounding box center [282, 124] width 33 height 9
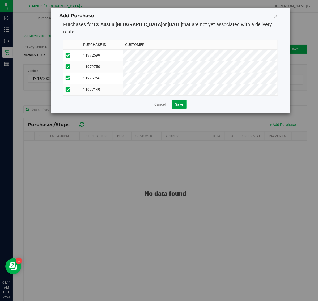
click at [180, 102] on span "Save" at bounding box center [179, 104] width 8 height 4
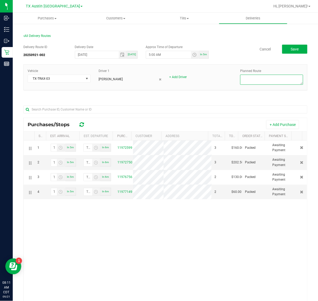
click at [278, 79] on textarea at bounding box center [271, 80] width 63 height 10
type textarea "[PERSON_NAME] FTW PU"
click at [292, 53] on button "Save" at bounding box center [294, 49] width 25 height 9
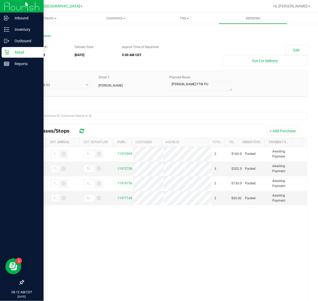
click at [16, 51] on p "Retail" at bounding box center [25, 52] width 32 height 6
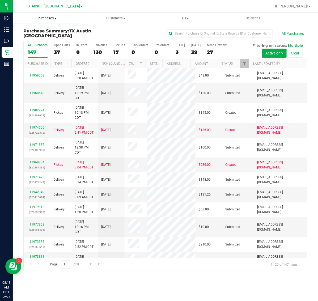
click at [50, 18] on span "Purchases" at bounding box center [47, 18] width 69 height 5
click at [55, 36] on li "Fulfillment" at bounding box center [47, 38] width 69 height 6
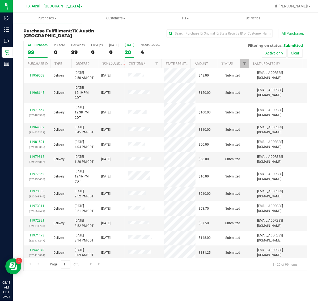
click at [129, 49] on div "20" at bounding box center [129, 52] width 9 height 6
click at [0, 0] on input "Tomorrow 20" at bounding box center [0, 0] width 0 height 0
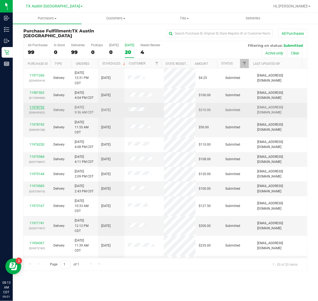
click at [41, 107] on link "11978752" at bounding box center [36, 107] width 15 height 4
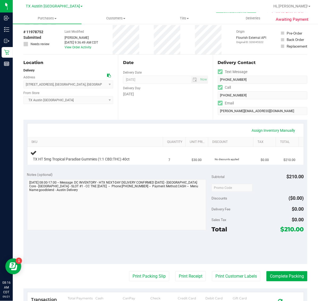
scroll to position [33, 0]
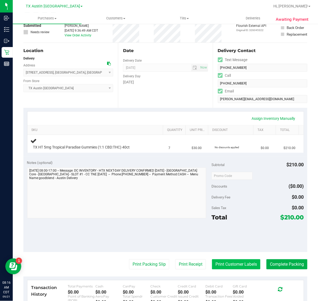
click at [230, 263] on button "Print Customer Labels" at bounding box center [236, 264] width 48 height 10
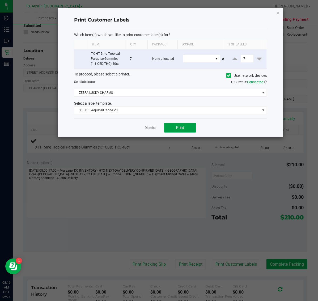
click at [183, 127] on span "Print" at bounding box center [180, 127] width 8 height 4
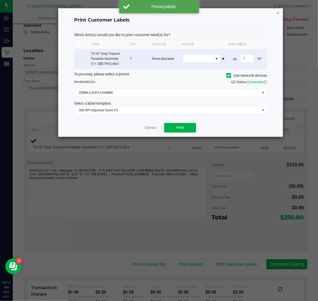
click at [277, 12] on icon "button" at bounding box center [278, 13] width 4 height 6
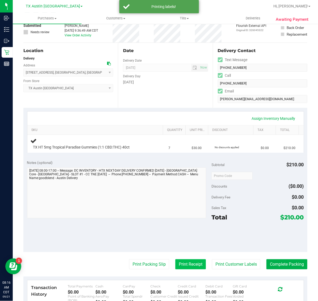
click at [183, 264] on button "Print Receipt" at bounding box center [190, 264] width 31 height 10
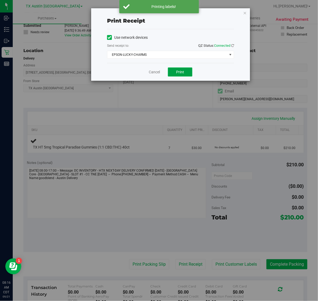
click at [179, 72] on span "Print" at bounding box center [180, 72] width 8 height 4
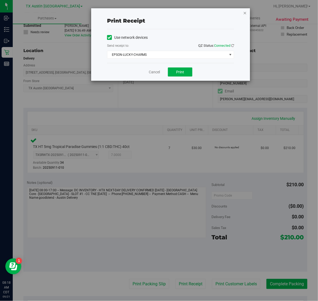
click at [244, 12] on icon "button" at bounding box center [245, 13] width 4 height 6
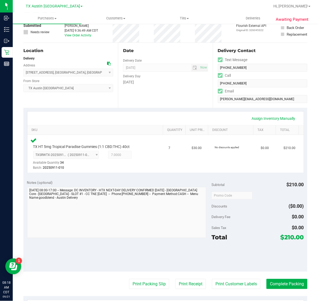
click at [134, 270] on div "Notes (optional) Subtotal $210.00 Discounts ($0.00) Delivery Fee $0.00 Sales Ta…" at bounding box center [165, 224] width 284 height 96
click at [157, 279] on button "Print Packing Slip" at bounding box center [149, 284] width 40 height 10
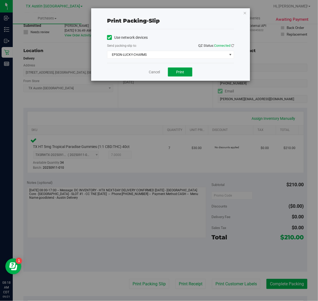
click at [177, 73] on span "Print" at bounding box center [180, 72] width 8 height 4
click at [245, 12] on icon "button" at bounding box center [245, 13] width 4 height 6
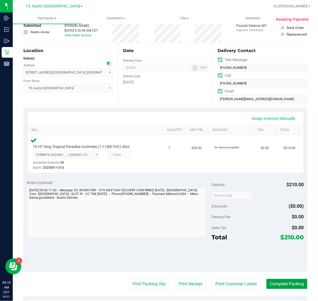
click at [285, 287] on button "Complete Packing" at bounding box center [286, 284] width 41 height 10
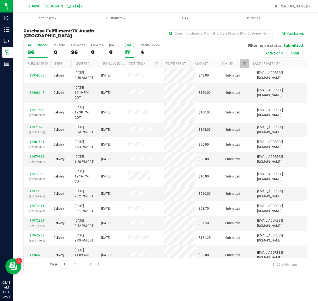
click at [131, 49] on div "17" at bounding box center [129, 52] width 9 height 6
click at [0, 0] on input "Tomorrow 17" at bounding box center [0, 0] width 0 height 0
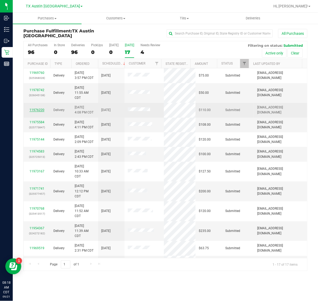
click at [35, 111] on link "11976220" at bounding box center [36, 110] width 15 height 4
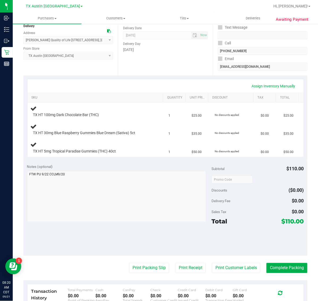
scroll to position [70, 0]
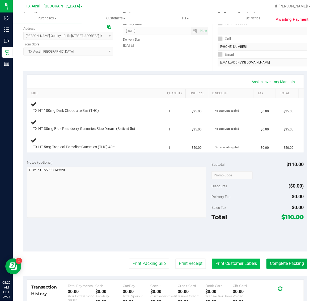
click at [224, 262] on button "Print Customer Labels" at bounding box center [236, 263] width 48 height 10
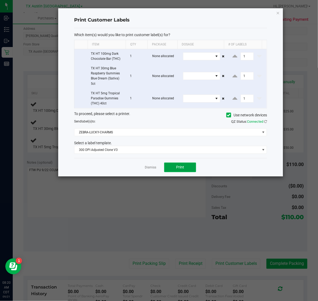
click at [178, 167] on span "Print" at bounding box center [180, 167] width 8 height 4
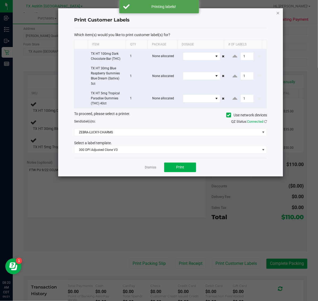
click at [278, 14] on icon "button" at bounding box center [278, 13] width 4 height 6
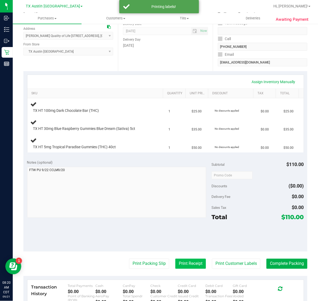
click at [187, 264] on button "Print Receipt" at bounding box center [190, 263] width 31 height 10
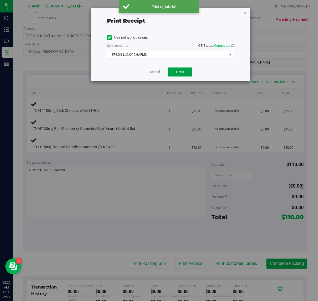
click at [174, 74] on button "Print" at bounding box center [180, 71] width 24 height 9
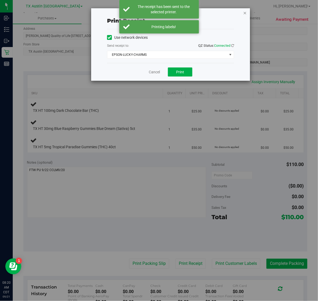
click at [245, 12] on icon "button" at bounding box center [245, 13] width 4 height 6
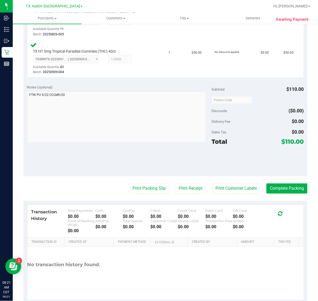
scroll to position [216, 0]
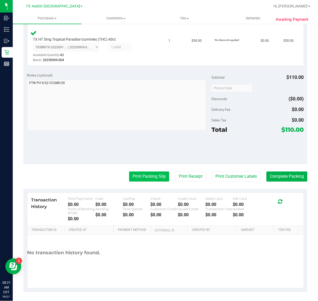
click at [143, 177] on button "Print Packing Slip" at bounding box center [149, 176] width 40 height 10
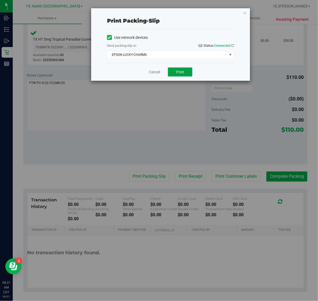
click at [183, 72] on span "Print" at bounding box center [180, 72] width 8 height 4
click at [245, 12] on icon "button" at bounding box center [245, 13] width 4 height 6
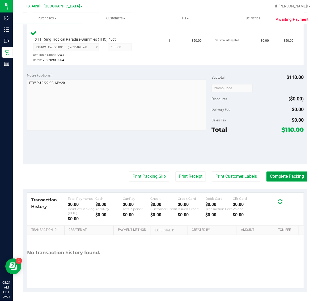
click at [282, 173] on button "Complete Packing" at bounding box center [286, 176] width 41 height 10
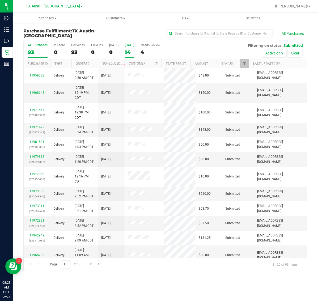
click at [130, 48] on label "[DATE] 14" at bounding box center [129, 50] width 9 height 15
click at [0, 0] on input "[DATE] 14" at bounding box center [0, 0] width 0 height 0
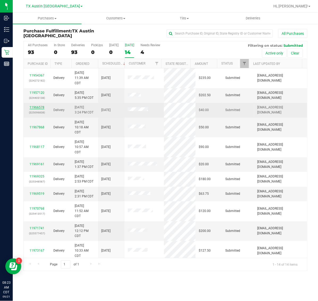
click at [35, 108] on link "11966578" at bounding box center [36, 107] width 15 height 4
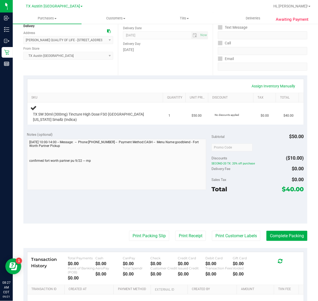
scroll to position [77, 0]
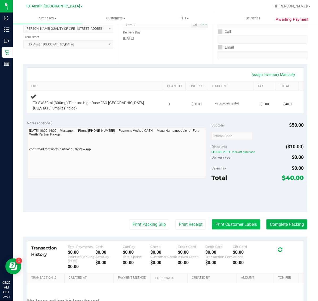
click at [223, 229] on button "Print Customer Labels" at bounding box center [236, 224] width 48 height 10
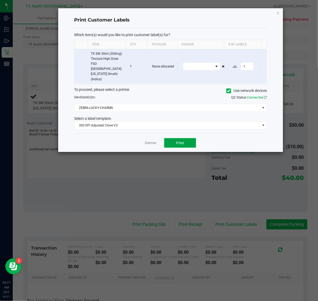
click at [178, 138] on button "Print" at bounding box center [180, 143] width 32 height 10
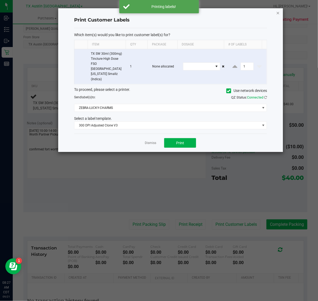
click at [276, 12] on icon "button" at bounding box center [278, 13] width 4 height 6
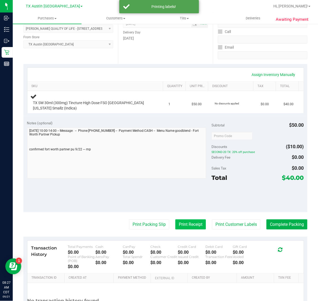
click at [187, 223] on button "Print Receipt" at bounding box center [190, 224] width 31 height 10
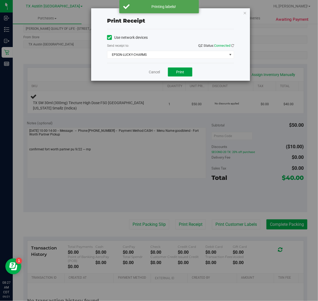
click at [187, 71] on button "Print" at bounding box center [180, 71] width 24 height 9
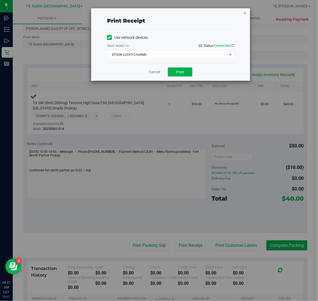
click at [245, 12] on icon "button" at bounding box center [245, 13] width 4 height 6
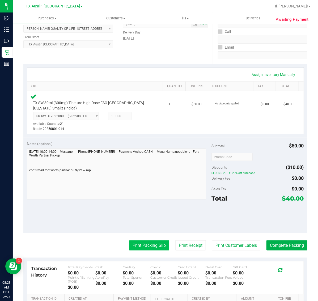
click at [145, 242] on button "Print Packing Slip" at bounding box center [149, 245] width 40 height 10
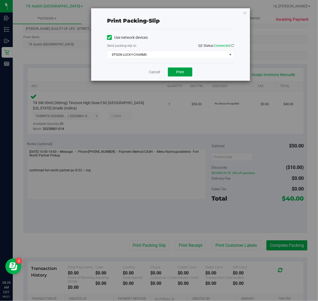
click at [184, 69] on button "Print" at bounding box center [180, 71] width 24 height 9
click at [244, 15] on icon "button" at bounding box center [245, 13] width 4 height 6
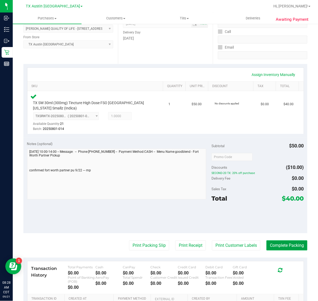
click at [284, 246] on button "Complete Packing" at bounding box center [286, 245] width 41 height 10
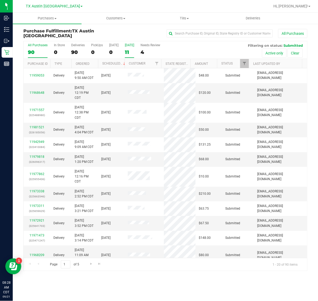
click at [134, 50] on div "11" at bounding box center [129, 52] width 9 height 6
click at [0, 0] on input "Tomorrow 11" at bounding box center [0, 0] width 0 height 0
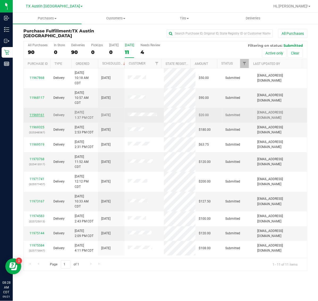
click at [36, 116] on link "11969161" at bounding box center [36, 115] width 15 height 4
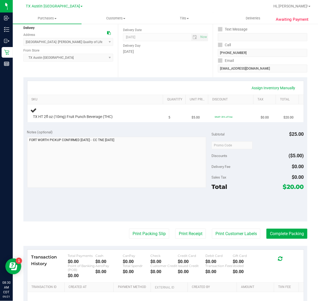
scroll to position [77, 0]
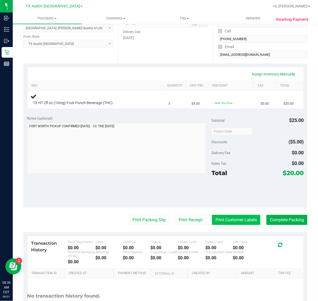
click at [232, 220] on button "Print Customer Labels" at bounding box center [236, 220] width 48 height 10
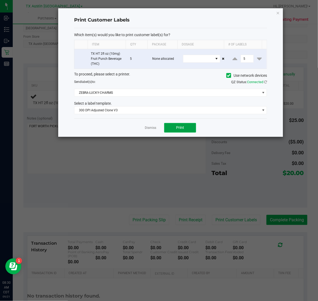
click at [183, 131] on button "Print" at bounding box center [180, 128] width 32 height 10
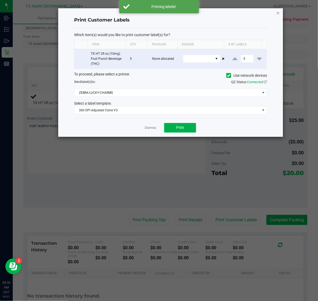
click at [276, 11] on icon "button" at bounding box center [278, 13] width 4 height 6
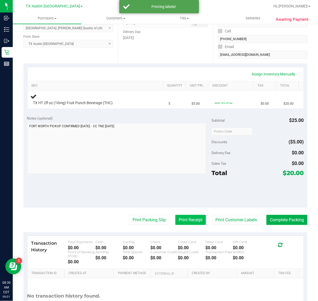
click at [192, 215] on button "Print Receipt" at bounding box center [190, 220] width 31 height 10
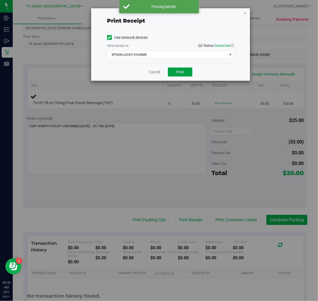
click at [178, 73] on span "Print" at bounding box center [180, 72] width 8 height 4
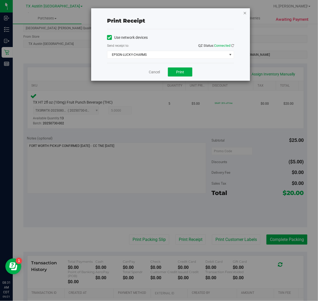
click at [243, 12] on icon "button" at bounding box center [245, 13] width 4 height 6
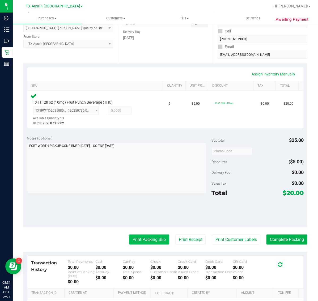
click at [145, 240] on button "Print Packing Slip" at bounding box center [149, 239] width 40 height 10
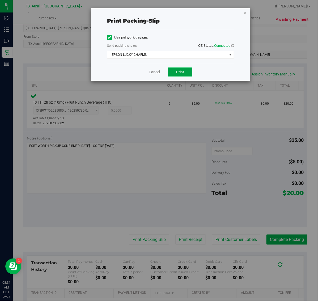
click at [177, 76] on button "Print" at bounding box center [180, 71] width 24 height 9
click at [244, 13] on icon "button" at bounding box center [245, 13] width 4 height 6
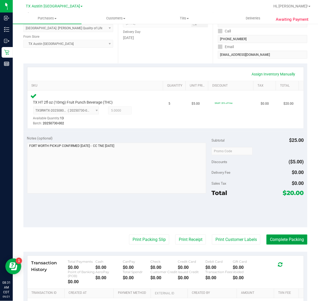
click at [278, 242] on button "Complete Packing" at bounding box center [286, 239] width 41 height 10
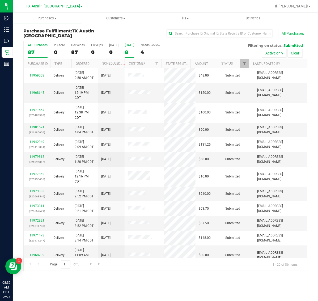
click at [129, 51] on div "8" at bounding box center [129, 52] width 9 height 6
click at [0, 0] on input "Tomorrow 8" at bounding box center [0, 0] width 0 height 0
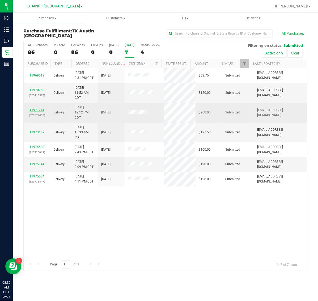
click at [37, 111] on link "11971741" at bounding box center [36, 110] width 15 height 4
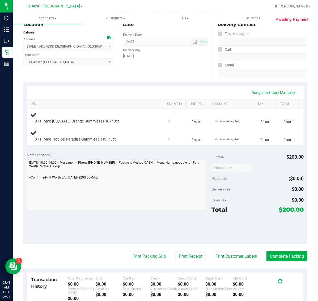
scroll to position [66, 0]
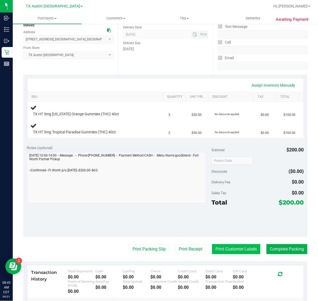
click at [231, 247] on button "Print Customer Labels" at bounding box center [236, 249] width 48 height 10
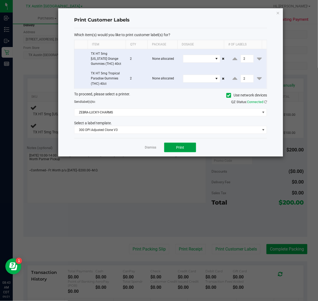
click at [176, 150] on button "Print" at bounding box center [180, 148] width 32 height 10
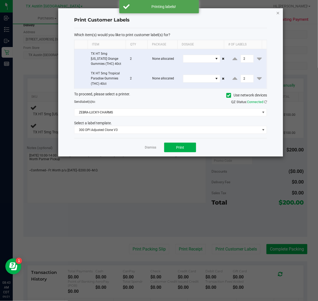
click at [277, 12] on icon "button" at bounding box center [278, 13] width 4 height 6
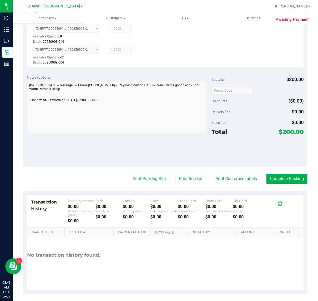
scroll to position [200, 0]
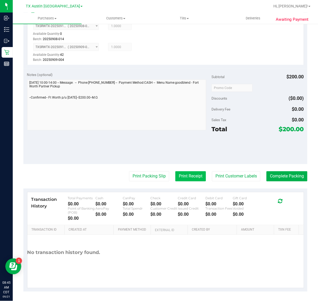
click at [184, 175] on button "Print Receipt" at bounding box center [190, 176] width 31 height 10
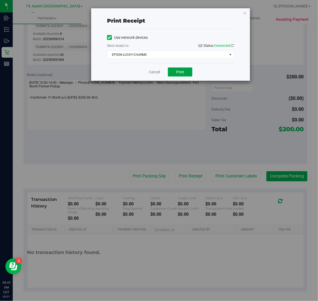
click at [182, 73] on span "Print" at bounding box center [180, 72] width 8 height 4
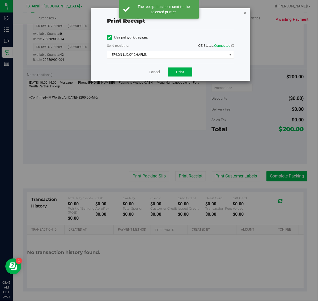
click at [244, 13] on icon "button" at bounding box center [245, 13] width 4 height 6
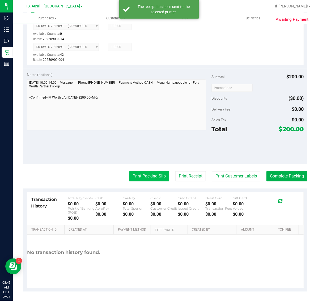
click at [137, 175] on button "Print Packing Slip" at bounding box center [149, 176] width 40 height 10
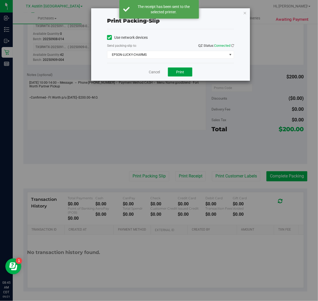
click at [176, 75] on button "Print" at bounding box center [180, 71] width 24 height 9
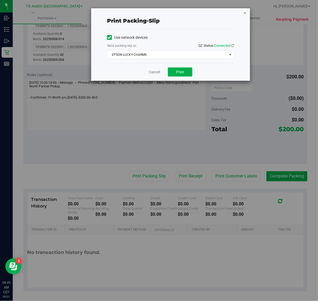
click at [244, 12] on icon "button" at bounding box center [245, 13] width 4 height 6
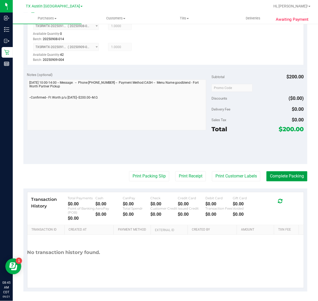
click at [295, 171] on button "Complete Packing" at bounding box center [286, 176] width 41 height 10
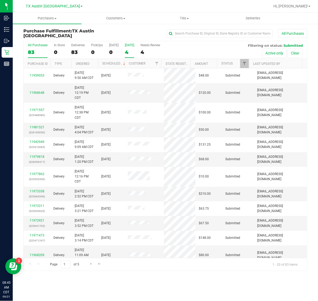
click at [129, 53] on div "4" at bounding box center [129, 52] width 9 height 6
click at [0, 0] on input "Tomorrow 4" at bounding box center [0, 0] width 0 height 0
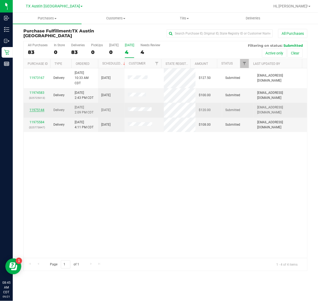
click at [36, 109] on link "11975144" at bounding box center [36, 110] width 15 height 4
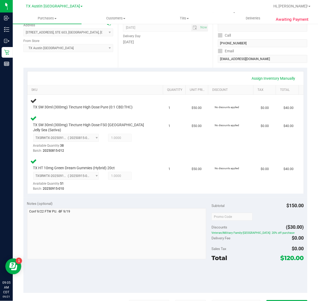
scroll to position [107, 0]
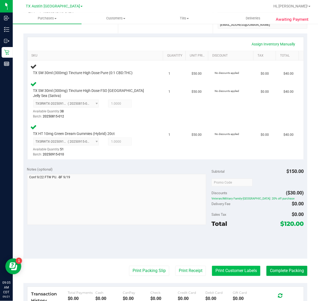
click at [220, 266] on button "Print Customer Labels" at bounding box center [236, 271] width 48 height 10
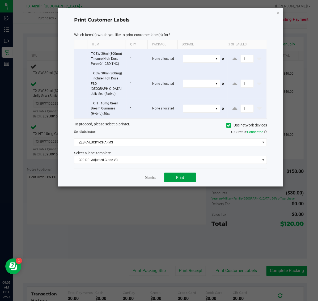
click at [186, 173] on button "Print" at bounding box center [180, 178] width 32 height 10
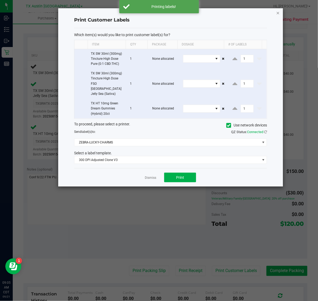
click at [279, 12] on icon "button" at bounding box center [278, 13] width 4 height 6
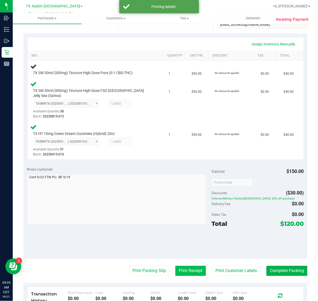
click at [179, 266] on button "Print Receipt" at bounding box center [190, 271] width 31 height 10
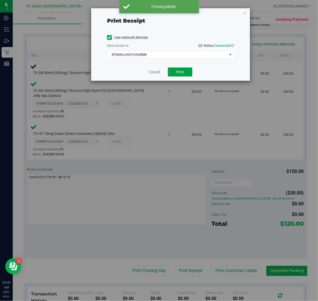
click at [179, 72] on span "Print" at bounding box center [180, 72] width 8 height 4
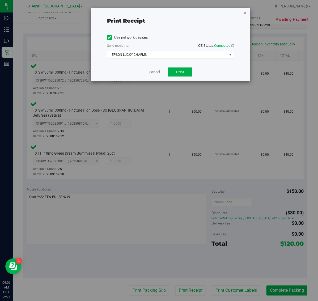
click at [245, 13] on icon "button" at bounding box center [245, 13] width 4 height 6
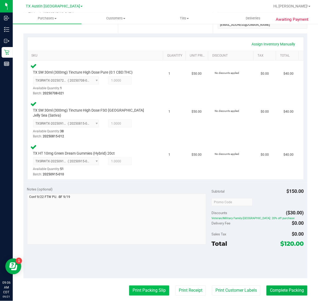
click at [143, 285] on button "Print Packing Slip" at bounding box center [149, 290] width 40 height 10
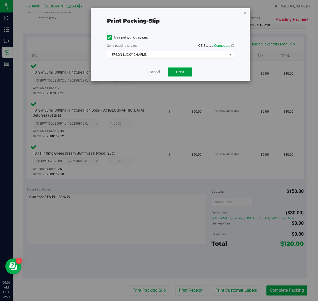
click at [186, 72] on button "Print" at bounding box center [180, 71] width 24 height 9
click at [245, 12] on icon "button" at bounding box center [245, 13] width 4 height 6
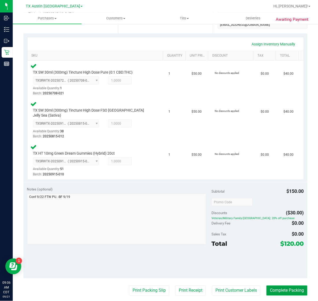
click at [277, 286] on button "Complete Packing" at bounding box center [286, 290] width 41 height 10
